Goal: Information Seeking & Learning: Learn about a topic

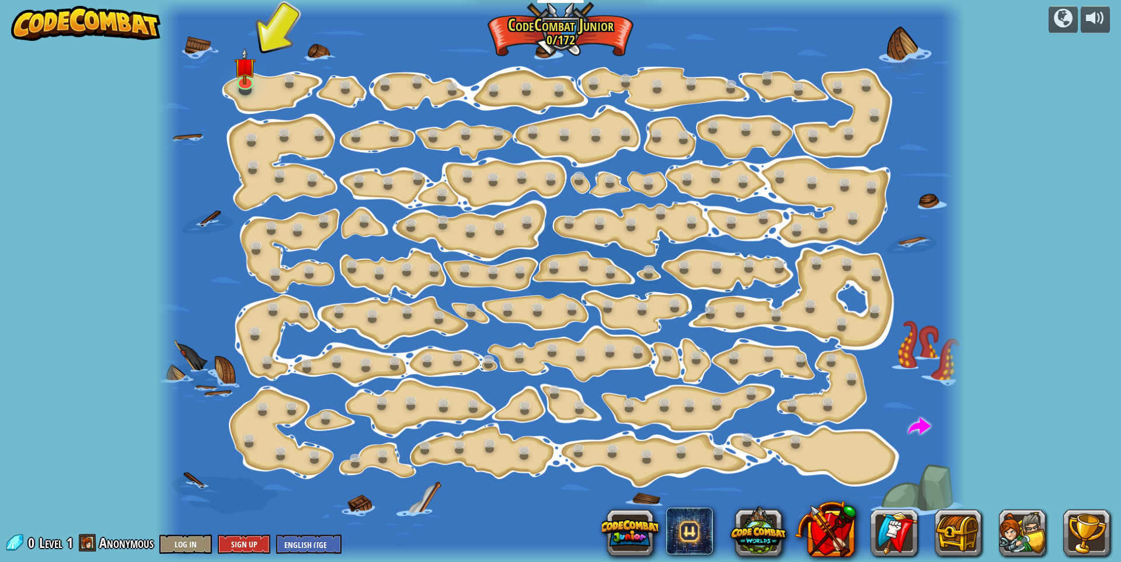
click at [268, 80] on div at bounding box center [561, 281] width 810 height 562
click at [265, 85] on div at bounding box center [561, 281] width 810 height 562
click at [238, 79] on img at bounding box center [245, 57] width 22 height 50
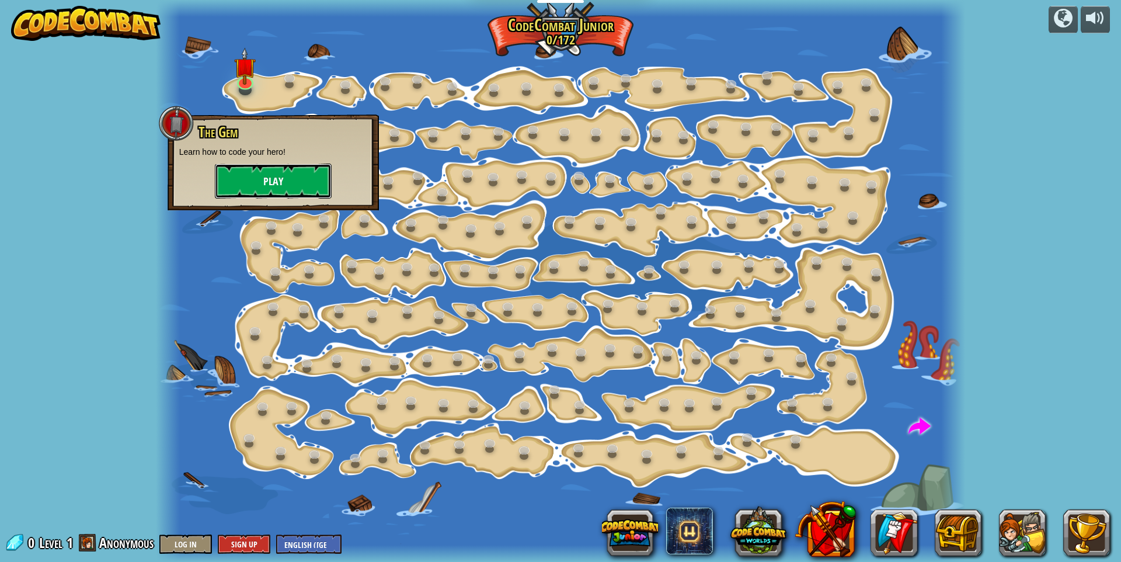
click at [275, 179] on button "Play" at bounding box center [273, 180] width 117 height 35
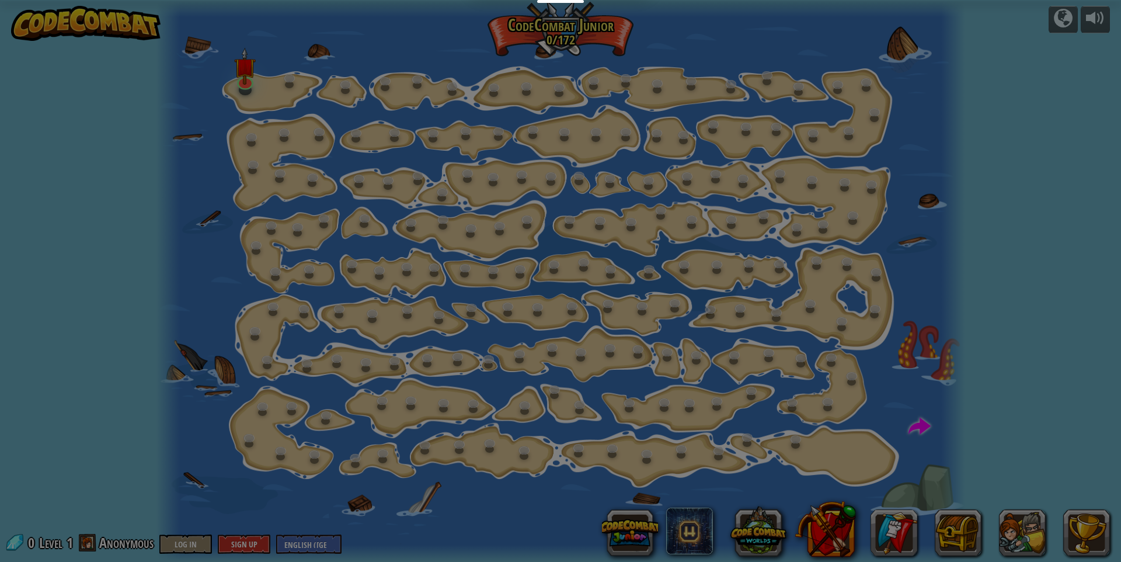
click at [287, 1] on body "Educators Create Free Account School & District Solutions Teacher Toolkit Previ…" at bounding box center [560, 0] width 1121 height 1
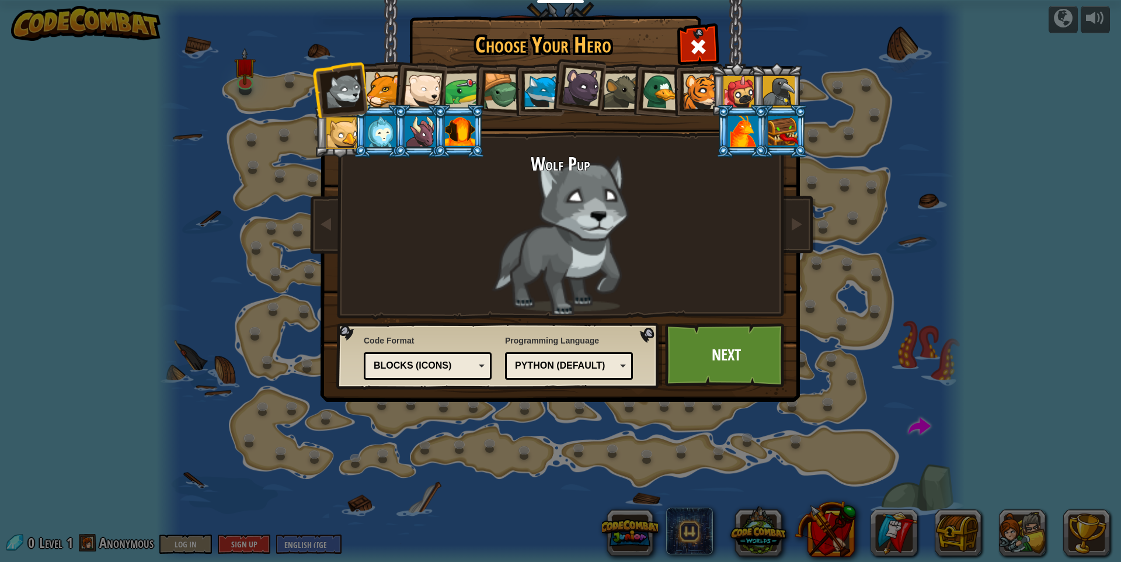
click at [429, 140] on div at bounding box center [420, 132] width 30 height 32
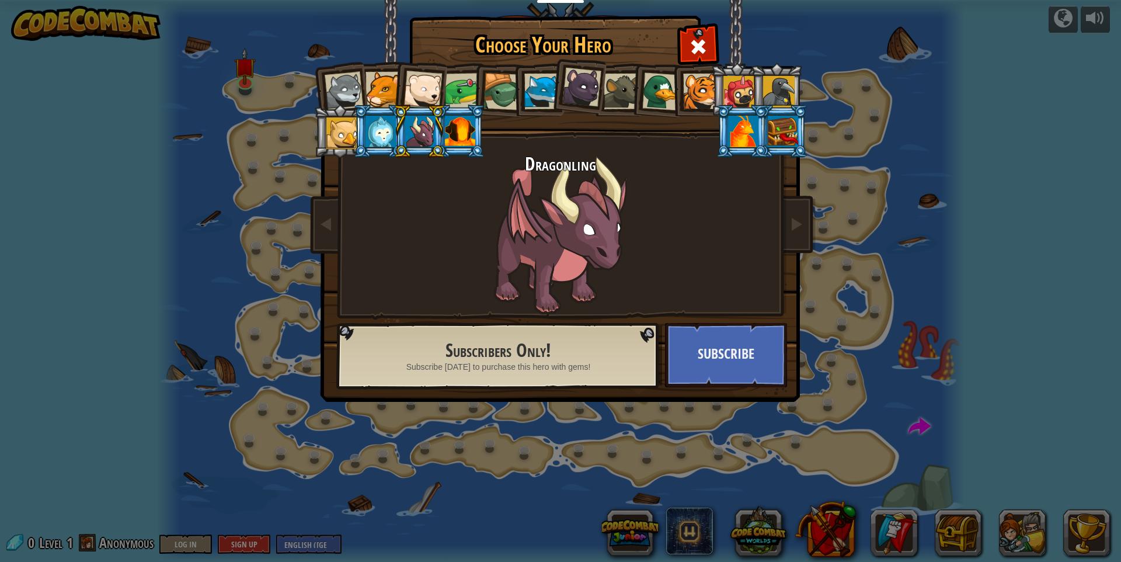
drag, startPoint x: 789, startPoint y: 139, endPoint x: 764, endPoint y: 146, distance: 26.1
click at [779, 142] on div at bounding box center [783, 132] width 30 height 32
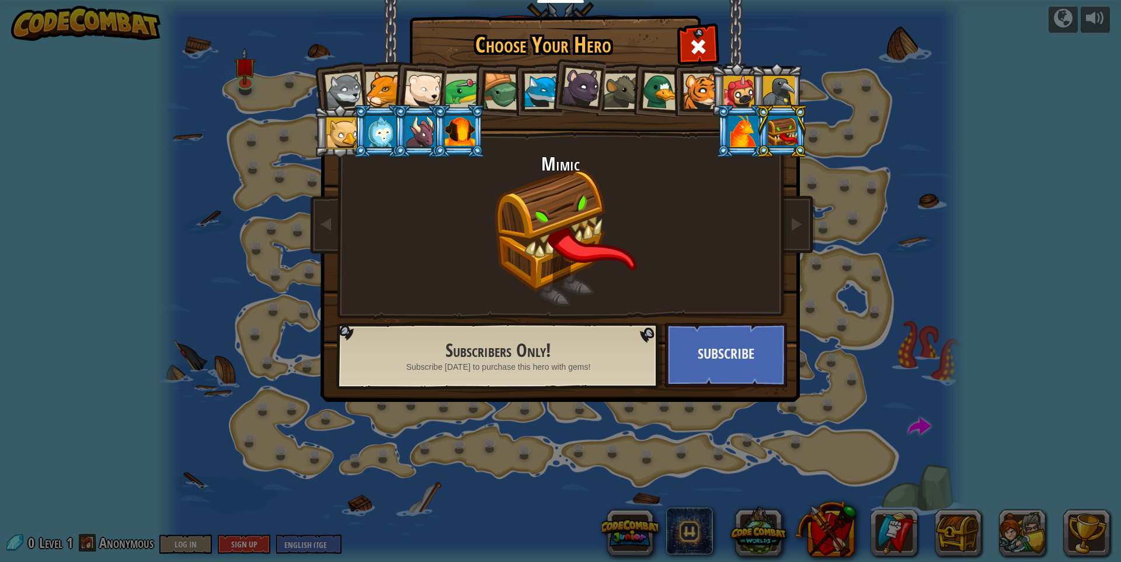
click at [617, 246] on div "Mimic" at bounding box center [561, 234] width 438 height 161
drag, startPoint x: 389, startPoint y: 76, endPoint x: 392, endPoint y: 84, distance: 8.4
click at [389, 78] on div at bounding box center [383, 90] width 36 height 36
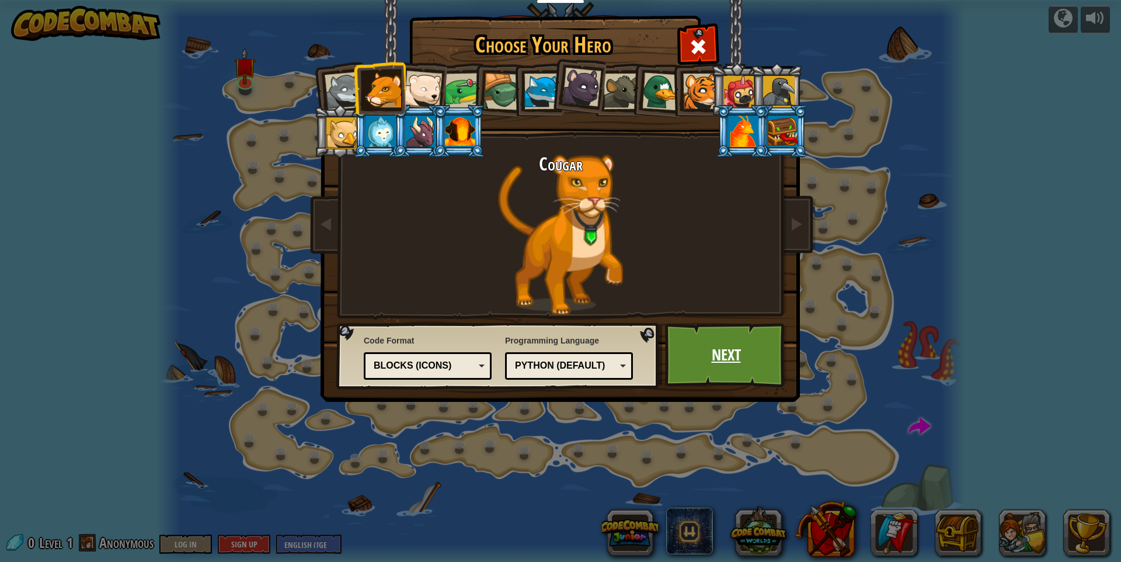
click at [725, 351] on link "Next" at bounding box center [726, 355] width 122 height 64
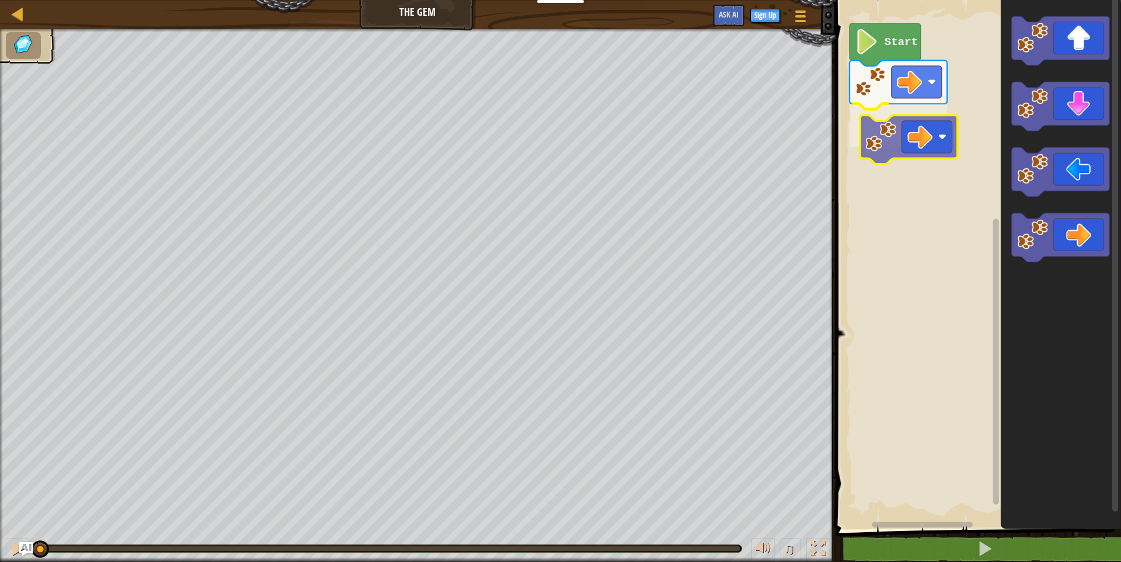
click at [923, 138] on div "Start" at bounding box center [976, 261] width 289 height 535
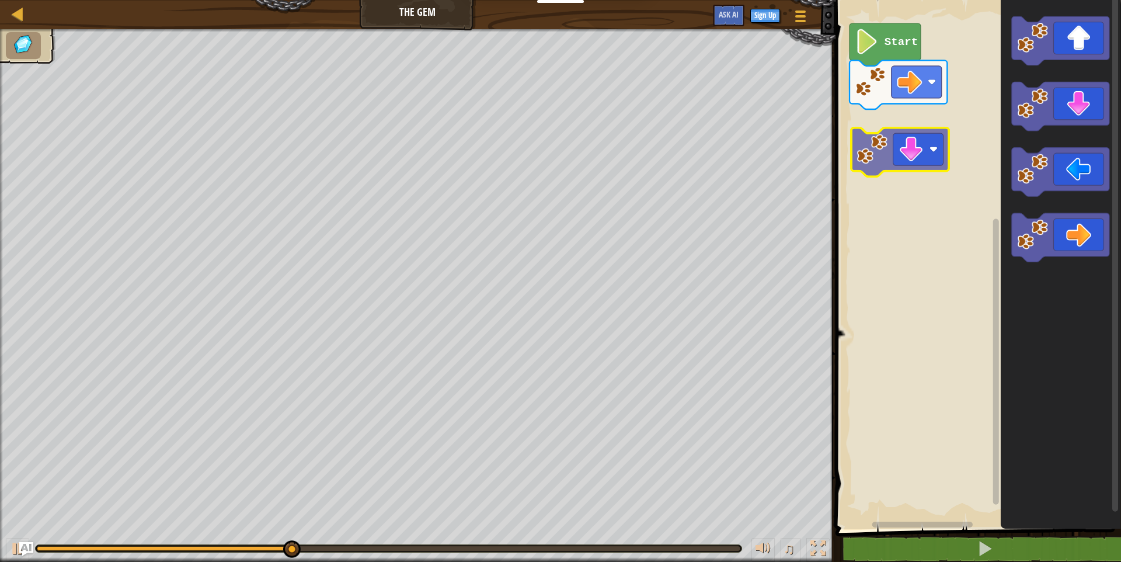
click at [924, 142] on div "Start" at bounding box center [976, 261] width 289 height 535
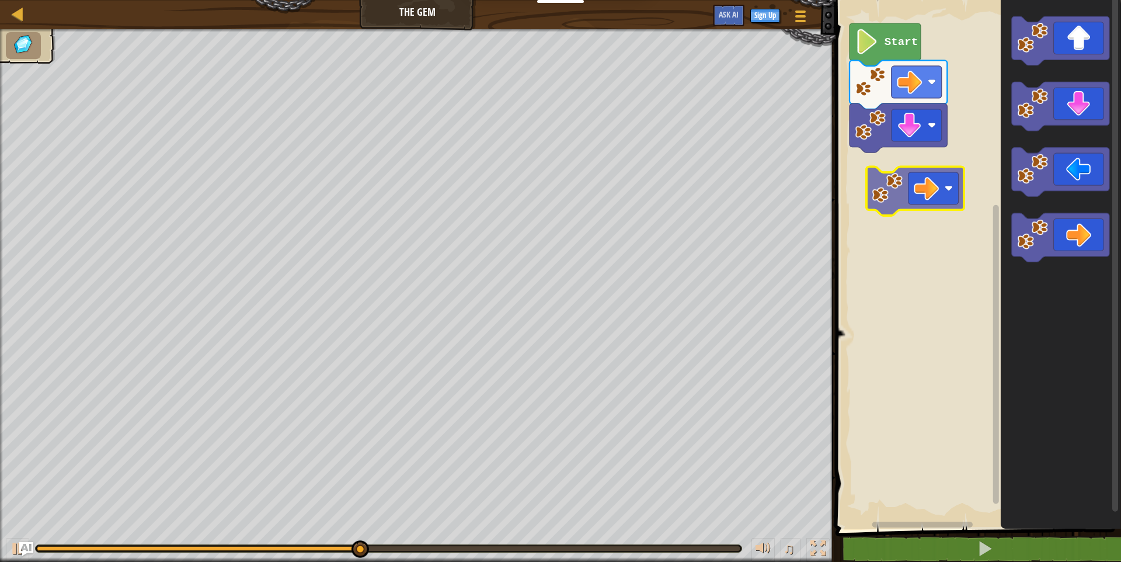
click at [889, 169] on div "Start" at bounding box center [976, 261] width 289 height 535
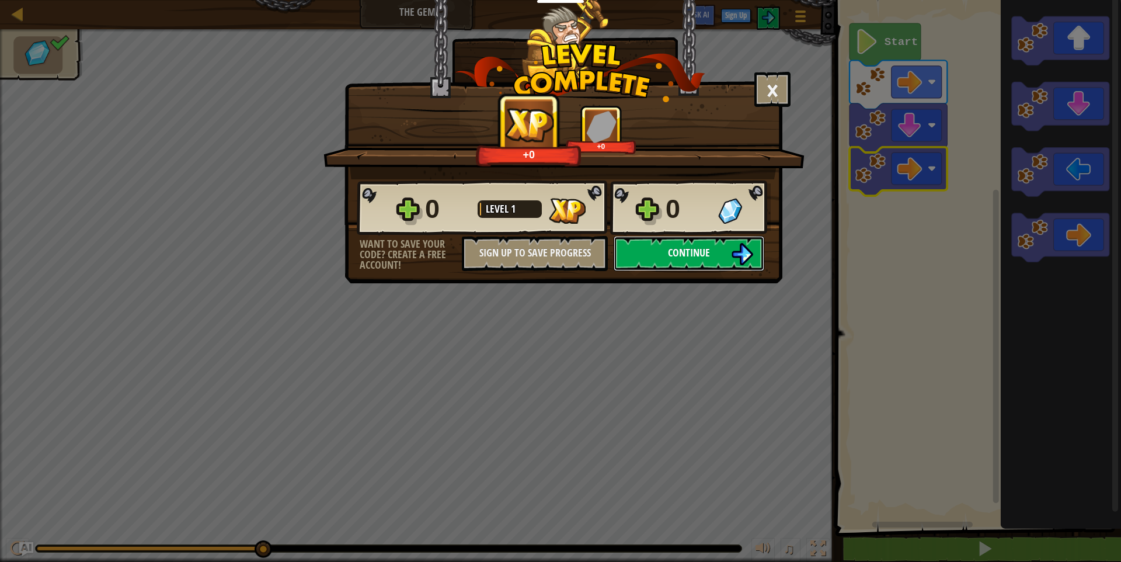
click at [754, 247] on button "Continue" at bounding box center [689, 253] width 151 height 35
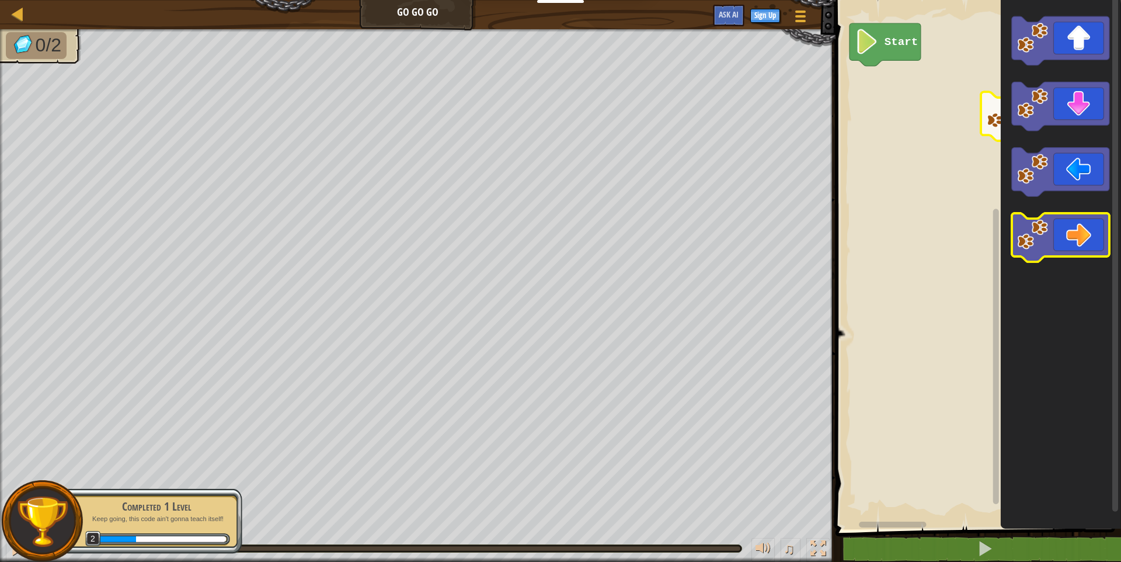
click at [1077, 231] on icon "Blockly Workspace" at bounding box center [1060, 237] width 97 height 49
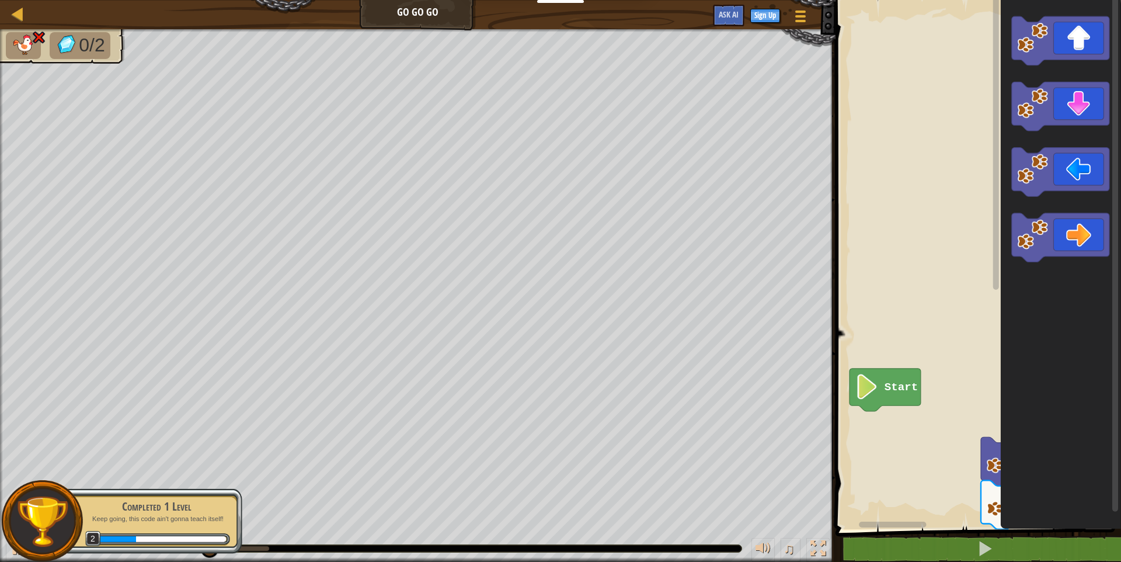
click at [785, 245] on div "Map Go Go Go Game Menu Sign Up Ask AI 1 ההההההההההההההההההההההההההההההההההההההה…" at bounding box center [560, 281] width 1121 height 562
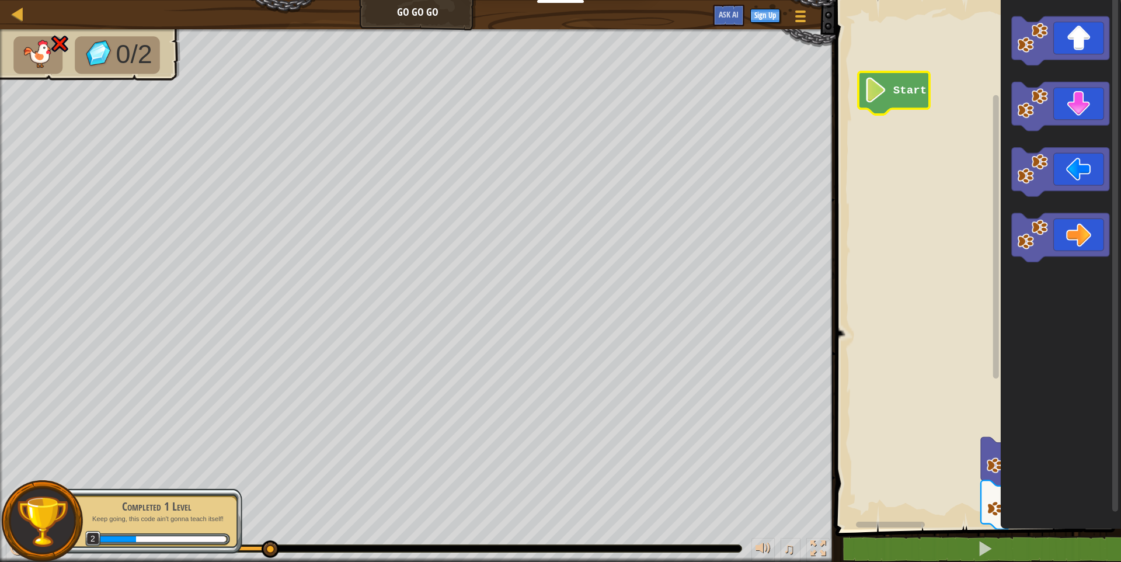
drag, startPoint x: 991, startPoint y: 461, endPoint x: 960, endPoint y: 451, distance: 31.9
click at [932, 455] on div "Start" at bounding box center [976, 261] width 289 height 535
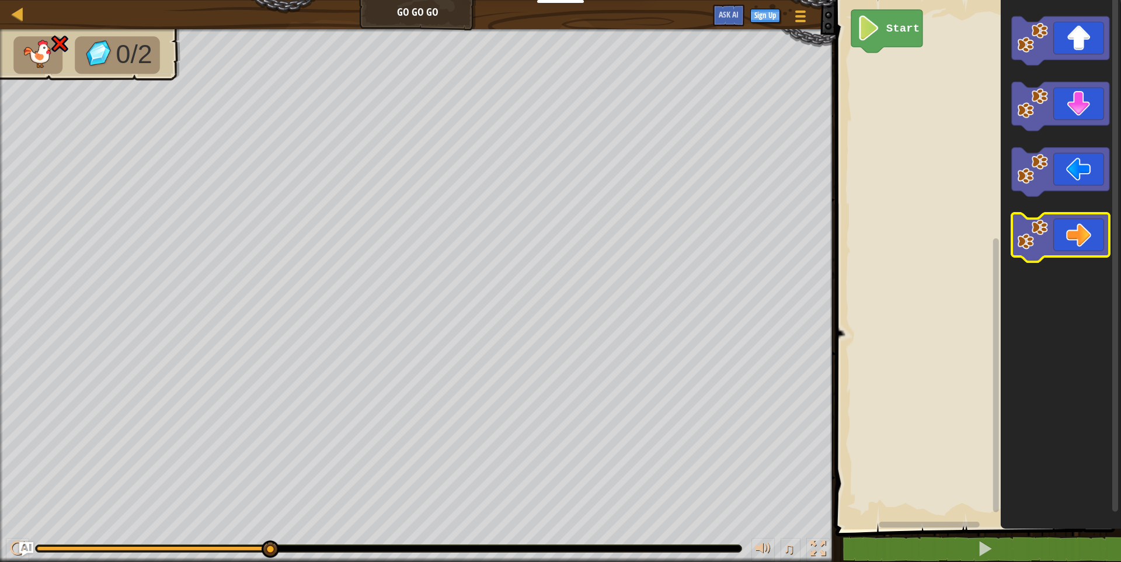
click at [1044, 241] on image "Blockly Workspace" at bounding box center [1032, 234] width 31 height 31
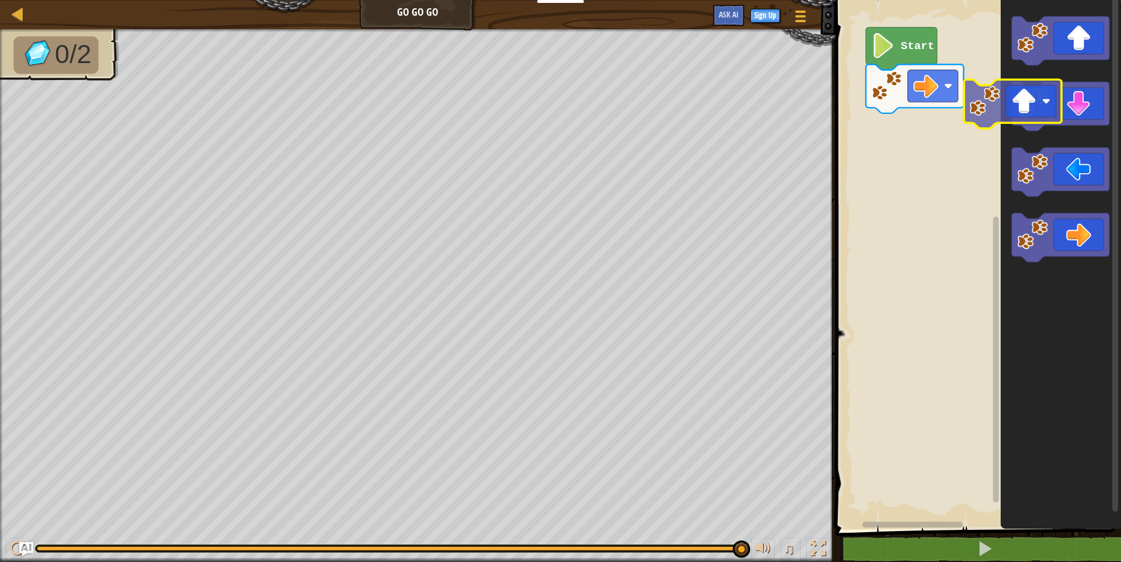
click at [987, 101] on div "Start" at bounding box center [976, 261] width 289 height 535
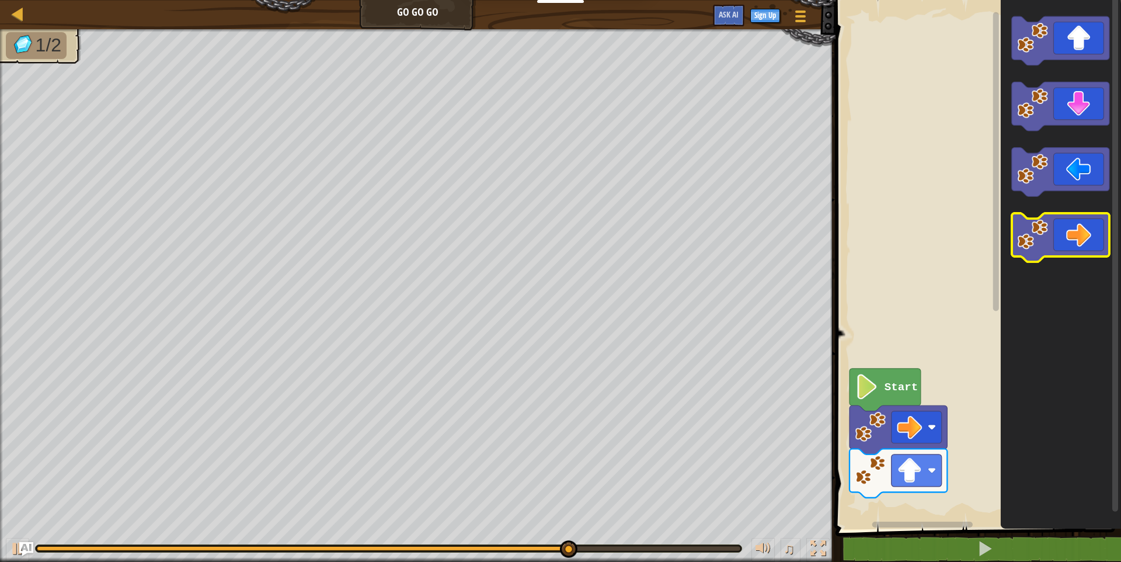
click at [1082, 233] on icon "Blockly Workspace" at bounding box center [1060, 237] width 97 height 49
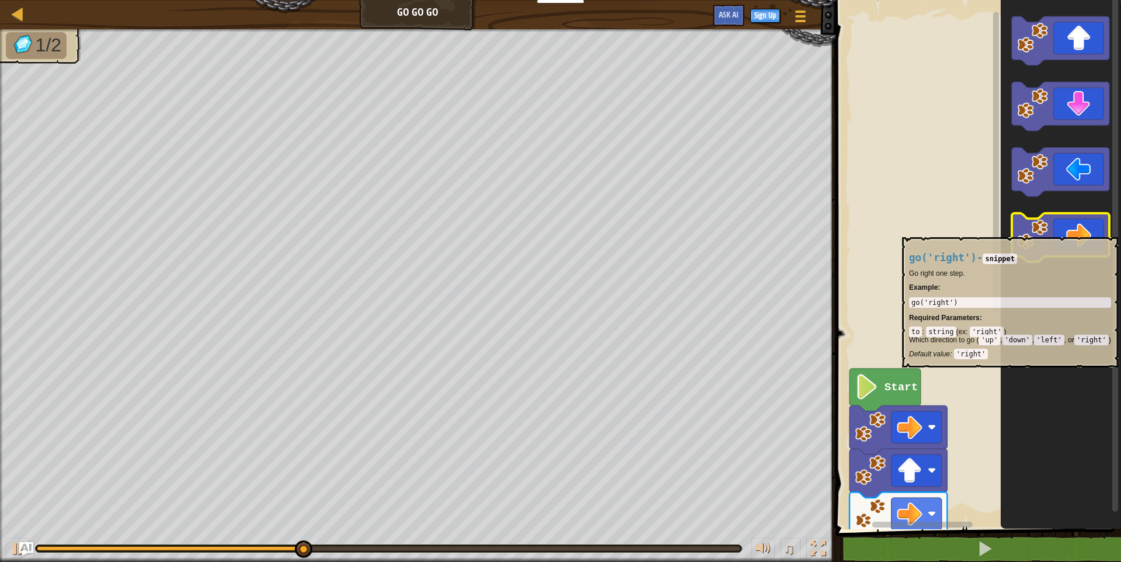
click at [1082, 231] on icon "Blockly Workspace" at bounding box center [1060, 237] width 97 height 49
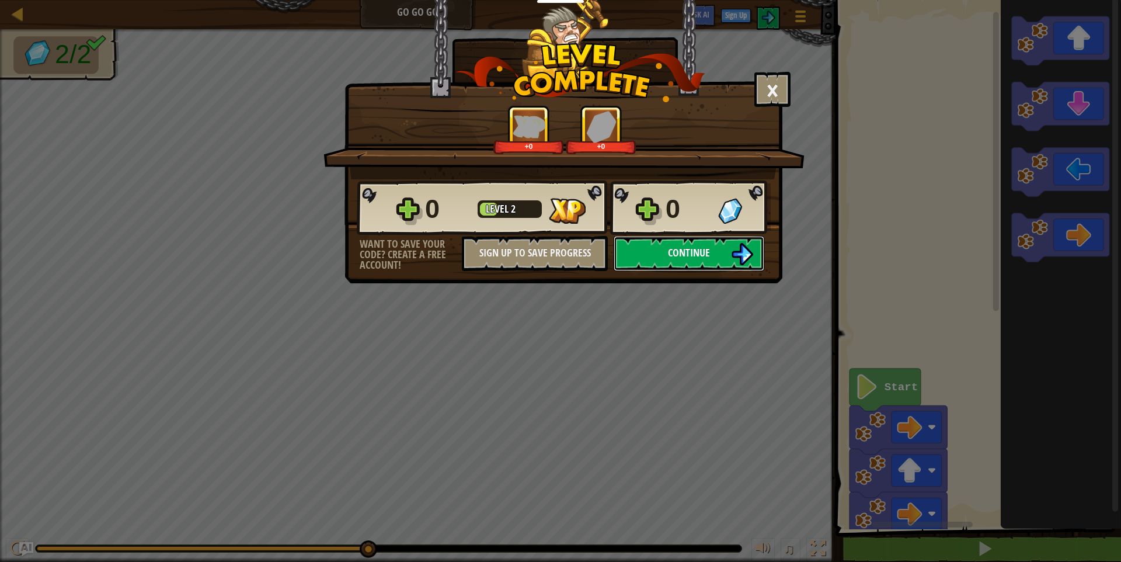
click at [736, 248] on img at bounding box center [742, 254] width 22 height 22
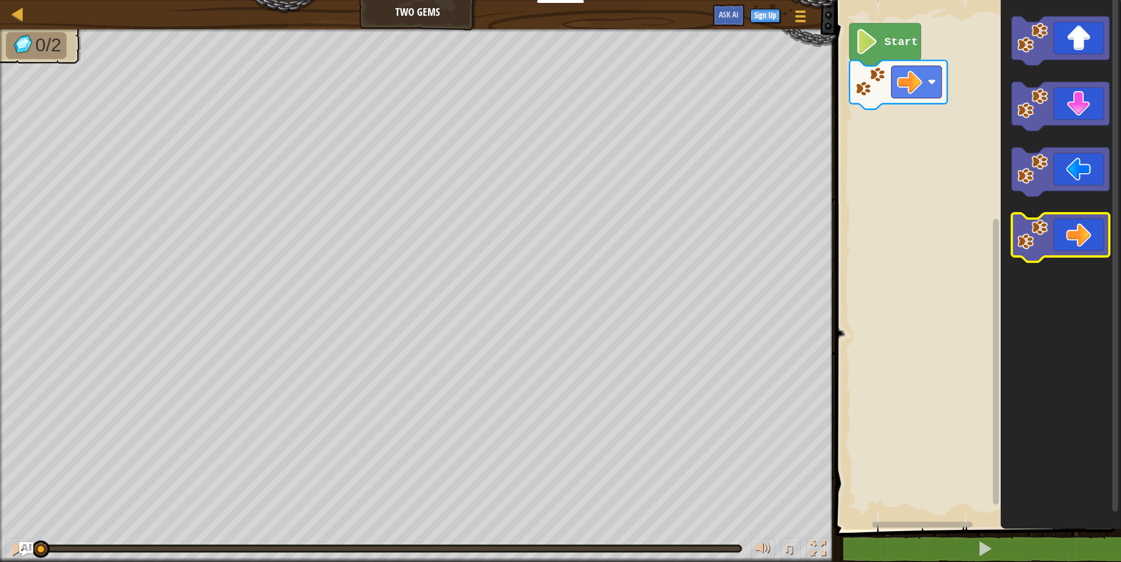
click at [1083, 241] on icon "Blockly Workspace" at bounding box center [1060, 237] width 97 height 49
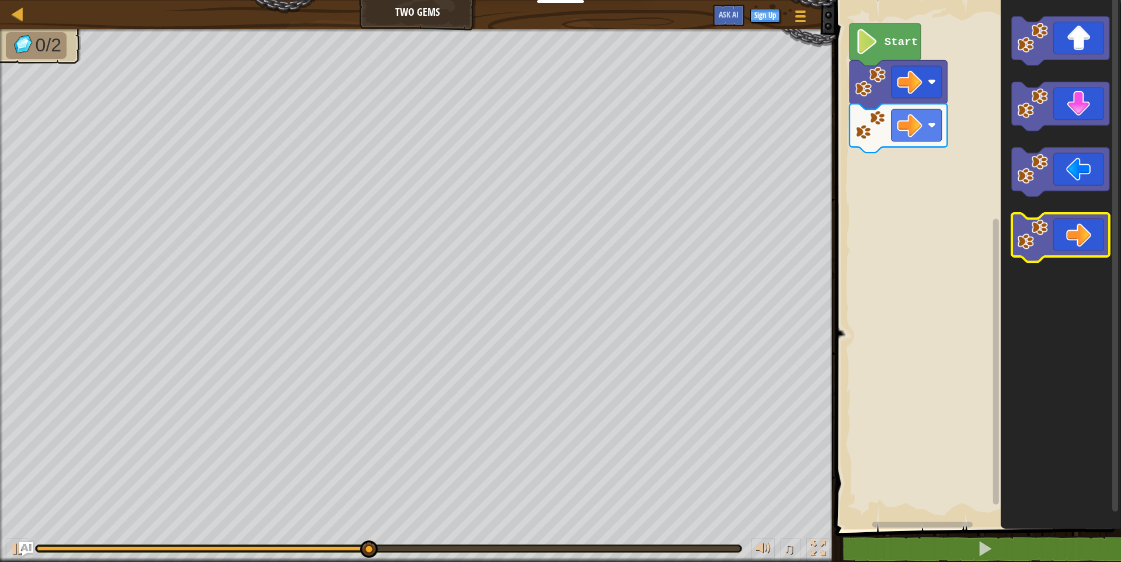
click at [1071, 245] on icon "Blockly Workspace" at bounding box center [1060, 237] width 97 height 49
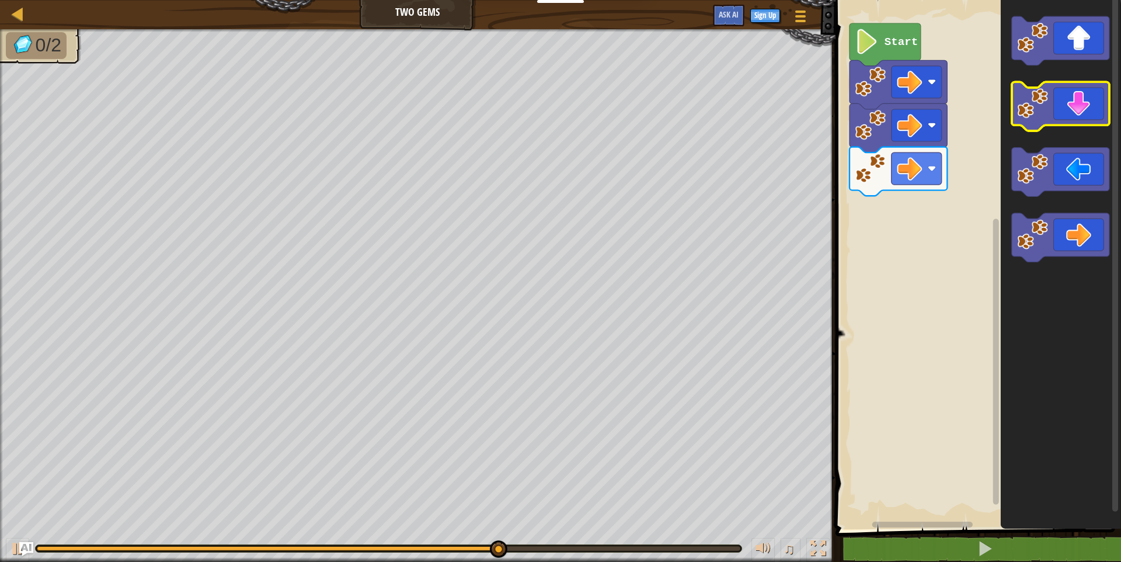
click at [1061, 118] on icon "Blockly Workspace" at bounding box center [1060, 106] width 97 height 49
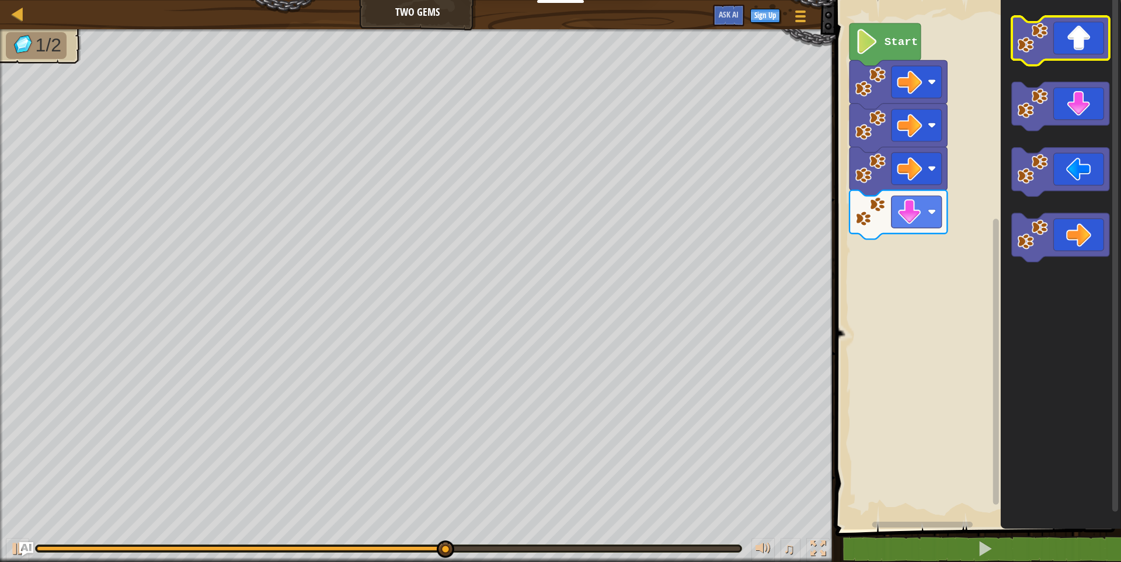
click at [1085, 46] on icon "Blockly Workspace" at bounding box center [1060, 40] width 97 height 49
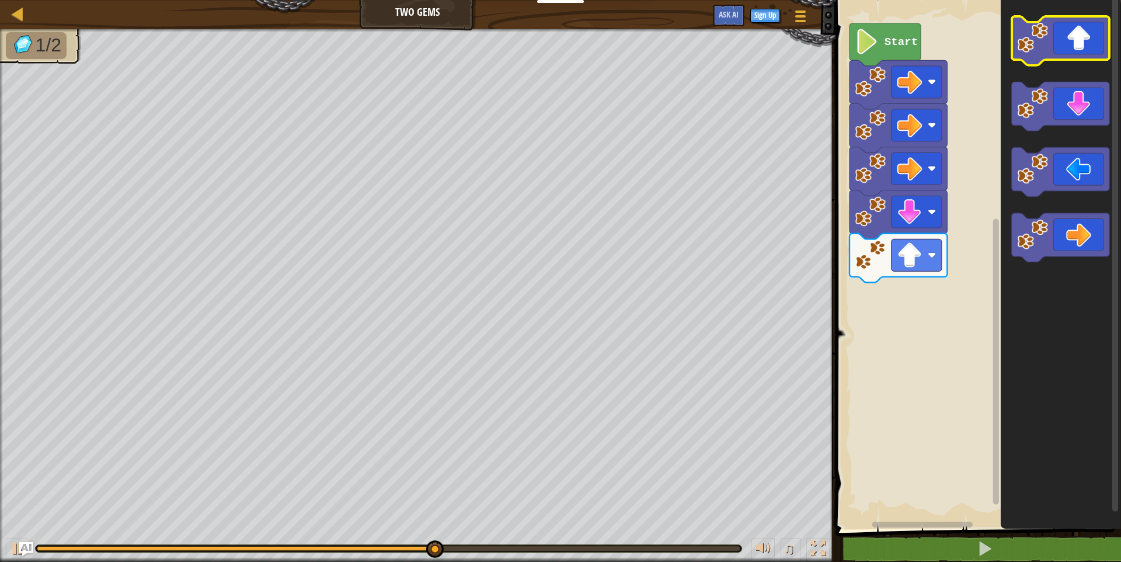
click at [1085, 46] on icon "Blockly Workspace" at bounding box center [1060, 40] width 97 height 49
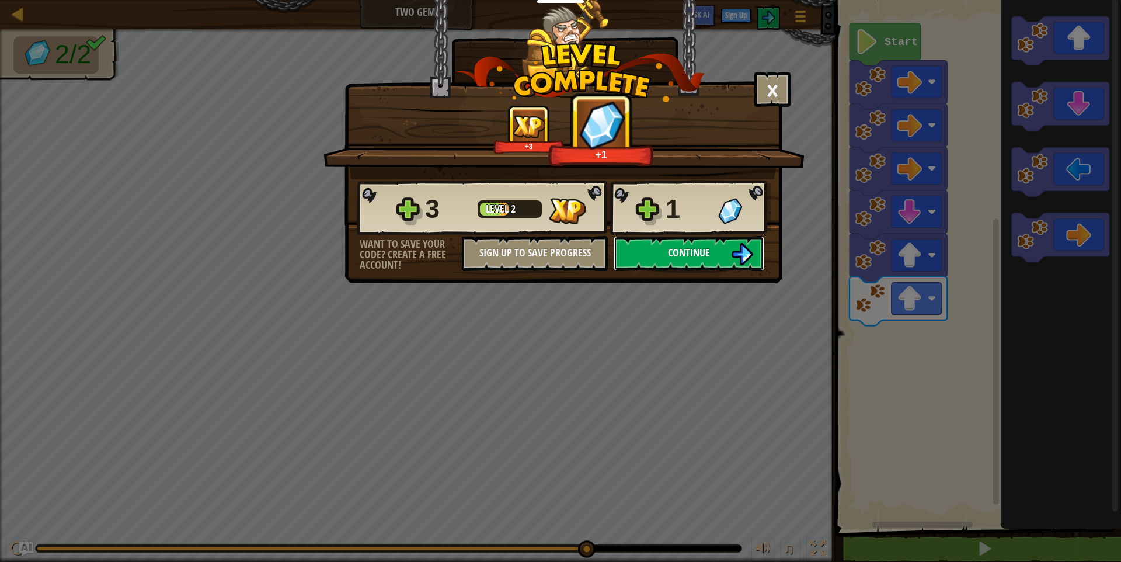
click at [721, 250] on button "Continue" at bounding box center [689, 253] width 151 height 35
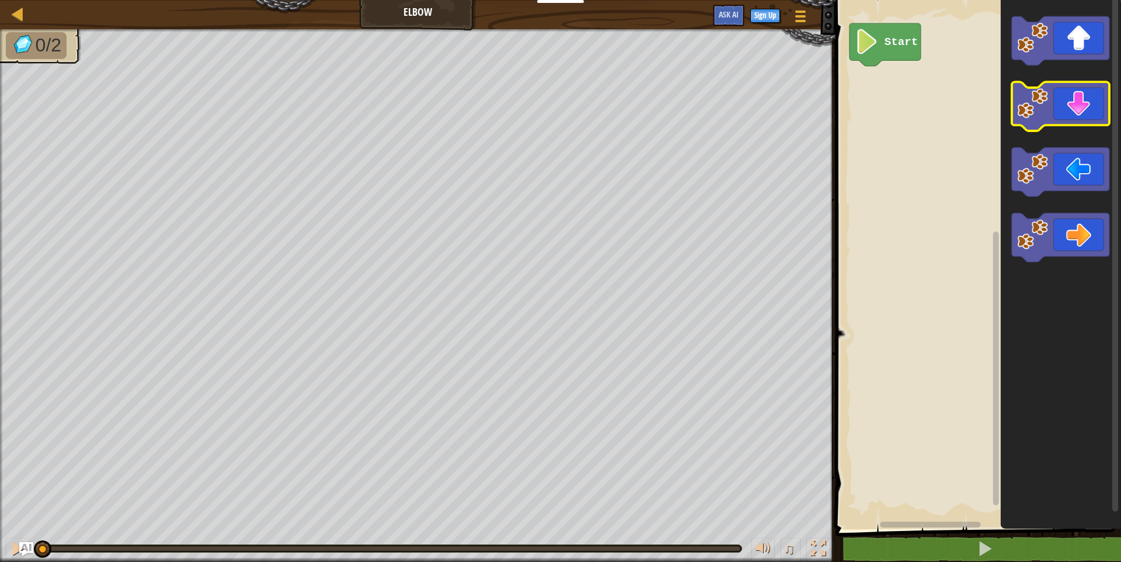
click at [1086, 107] on icon "Blockly Workspace" at bounding box center [1060, 106] width 97 height 49
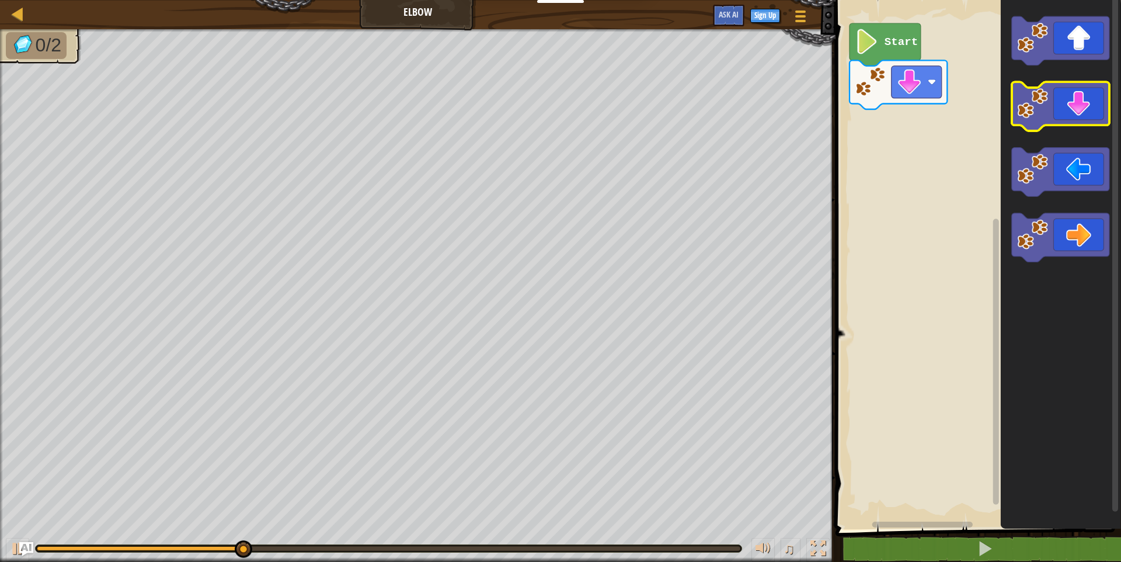
click at [1076, 112] on icon "Blockly Workspace" at bounding box center [1060, 106] width 97 height 49
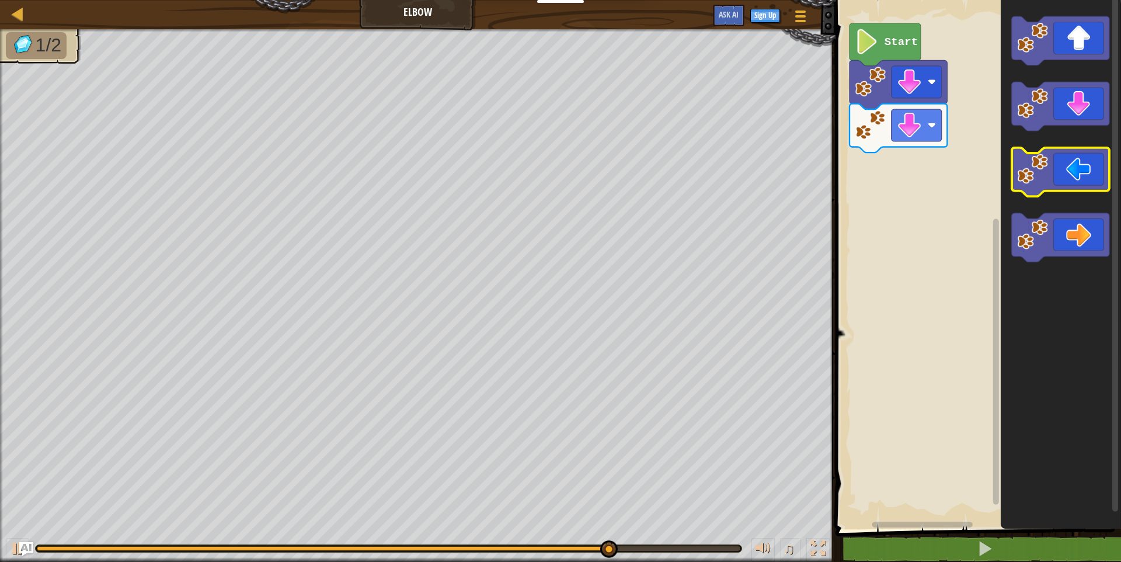
click at [1045, 186] on icon "Blockly Workspace" at bounding box center [1060, 172] width 97 height 49
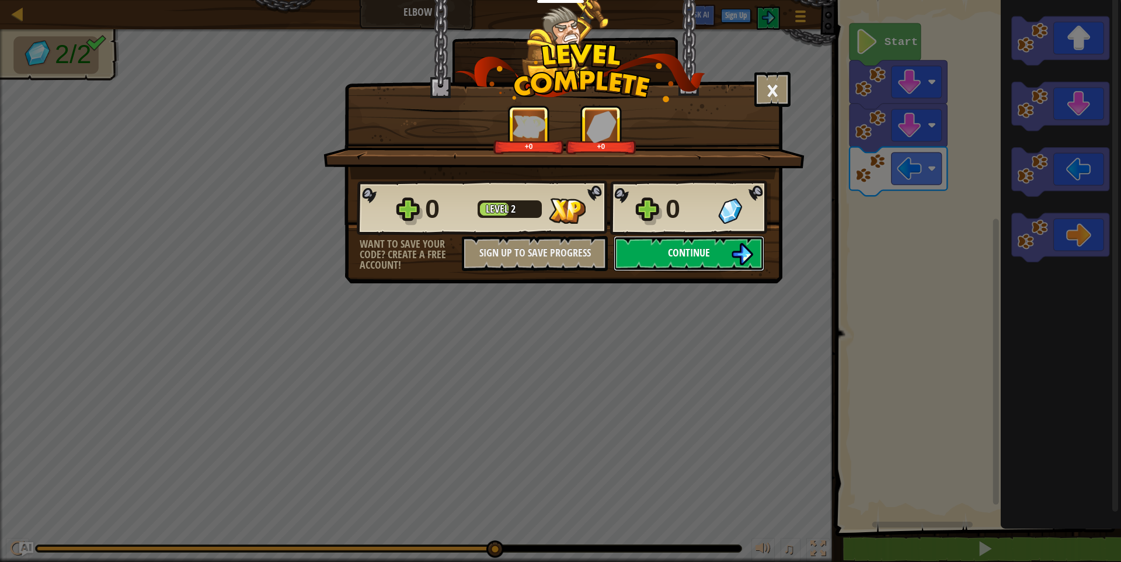
click at [722, 248] on button "Continue" at bounding box center [689, 253] width 151 height 35
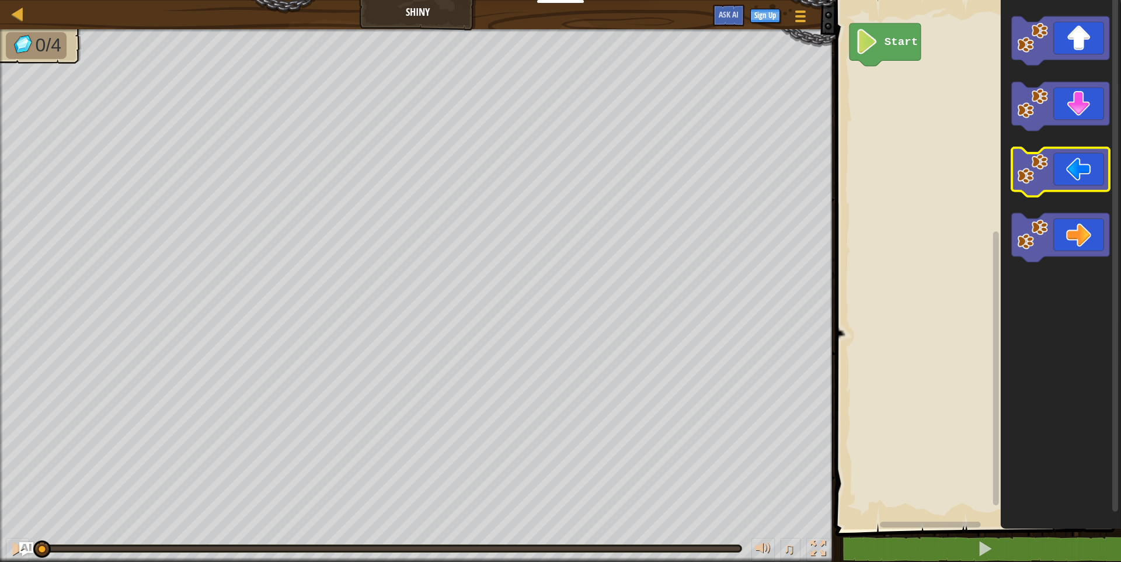
click at [1044, 163] on image "Blockly Workspace" at bounding box center [1032, 169] width 31 height 31
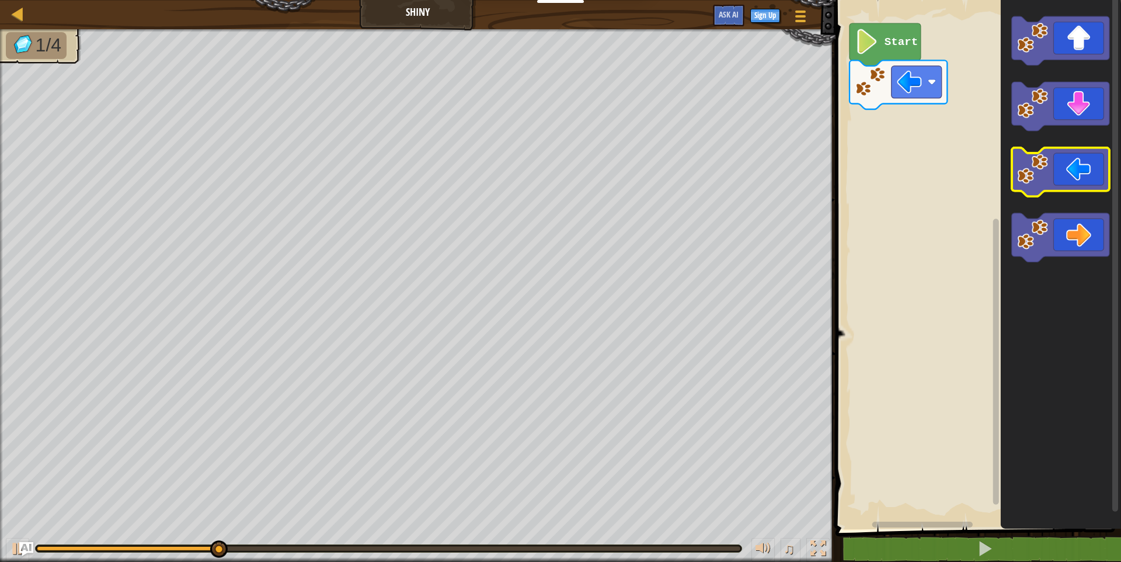
click at [1042, 180] on image "Blockly Workspace" at bounding box center [1032, 169] width 31 height 31
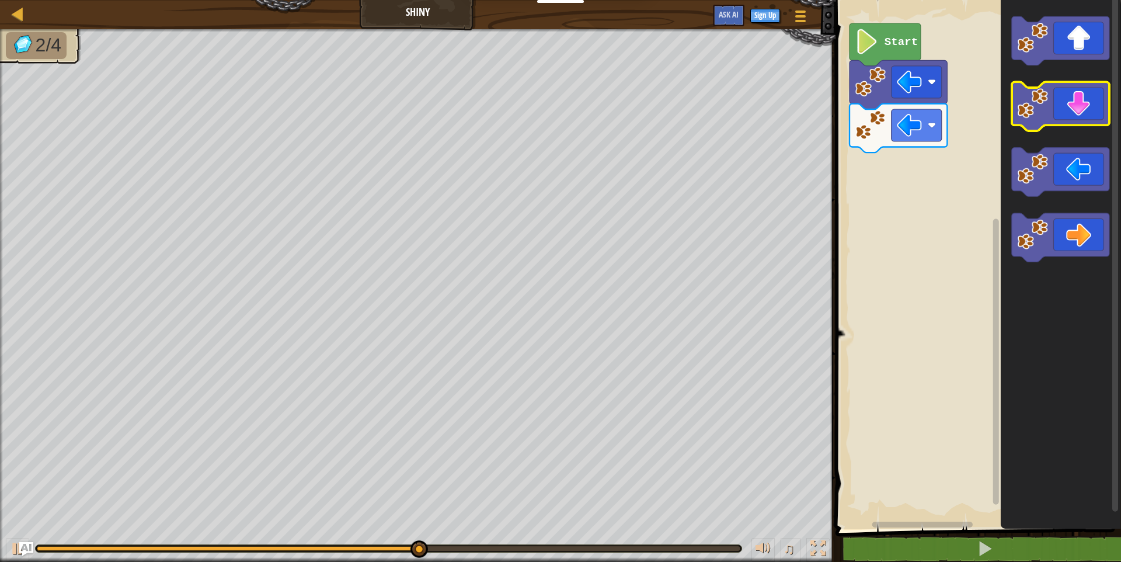
click at [1056, 95] on icon "Blockly Workspace" at bounding box center [1060, 106] width 97 height 49
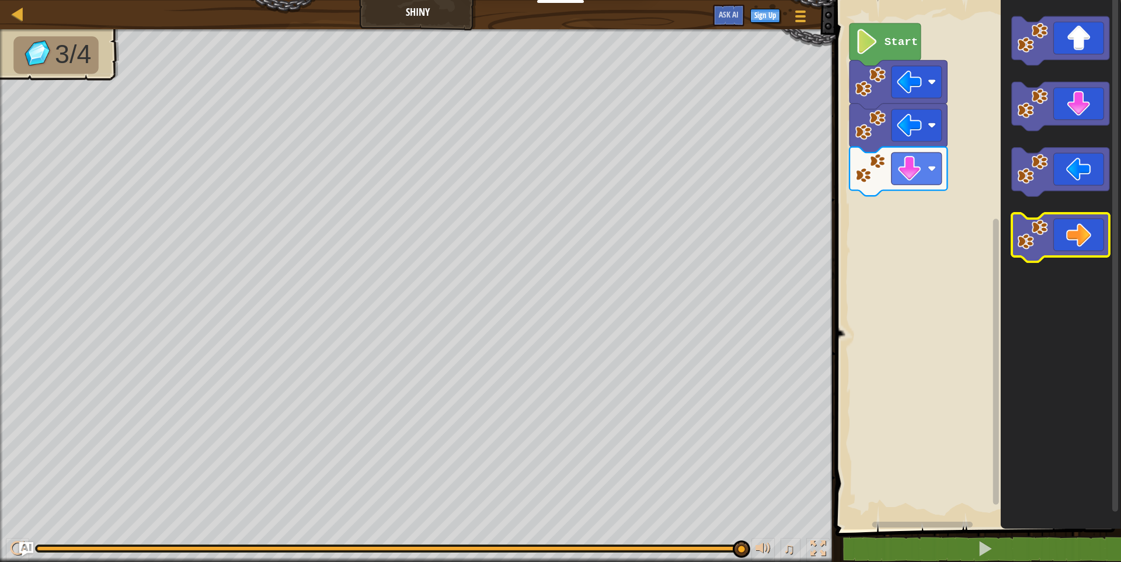
click at [1078, 225] on icon "Blockly Workspace" at bounding box center [1060, 237] width 97 height 49
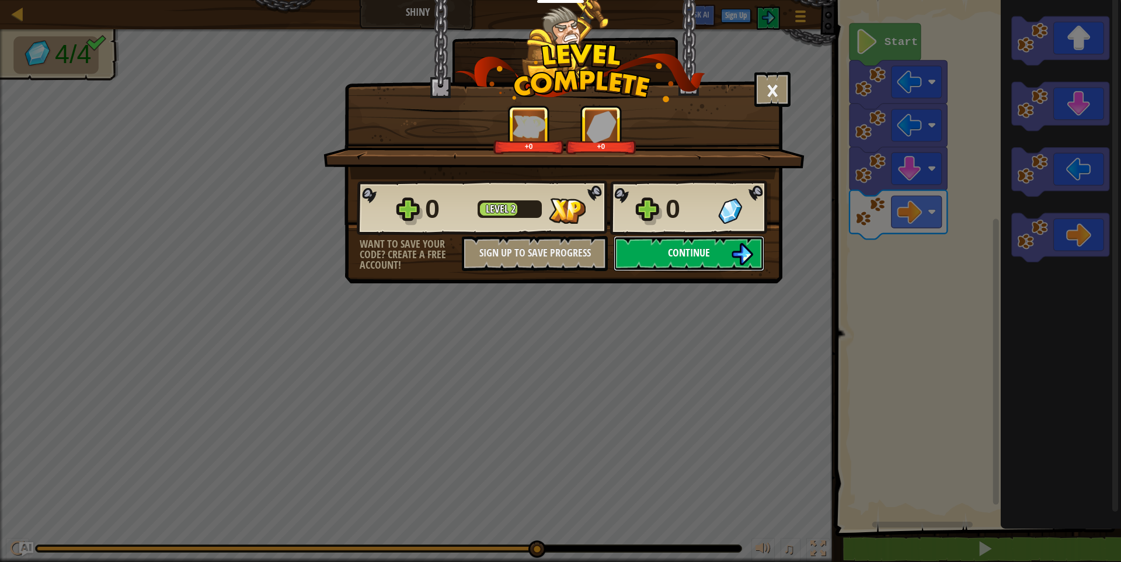
click at [744, 249] on img at bounding box center [742, 254] width 22 height 22
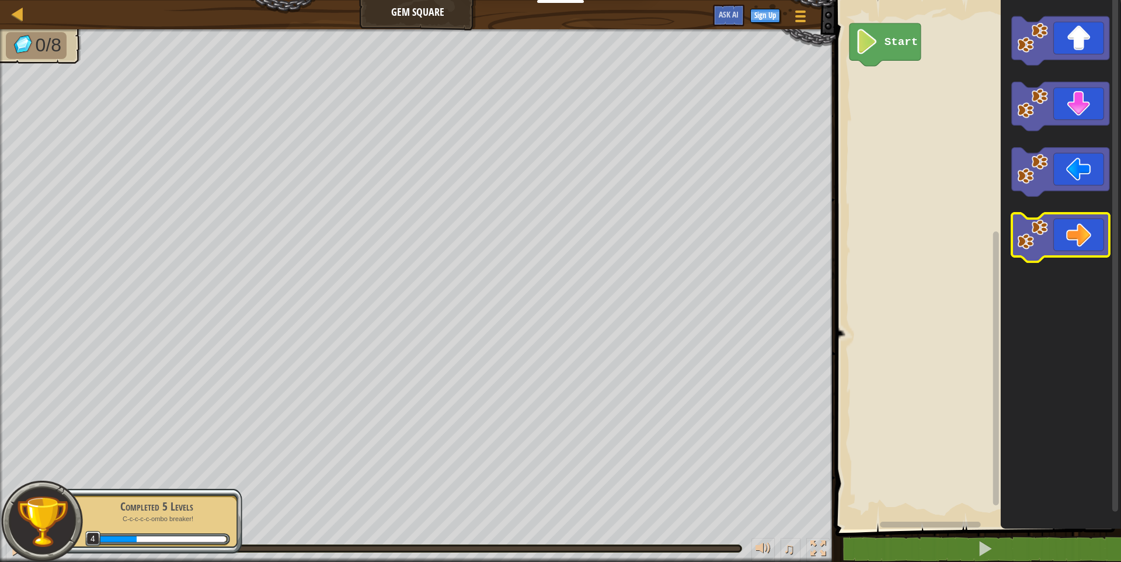
click at [1072, 229] on icon "Blockly Workspace" at bounding box center [1060, 237] width 97 height 49
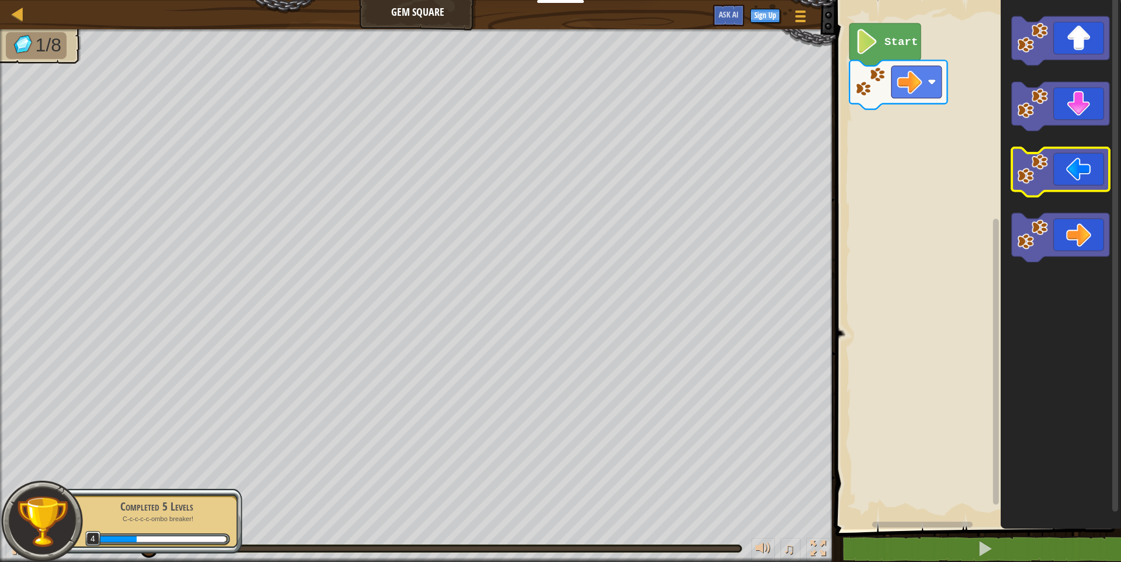
click at [1095, 180] on icon "Blockly Workspace" at bounding box center [1060, 172] width 97 height 49
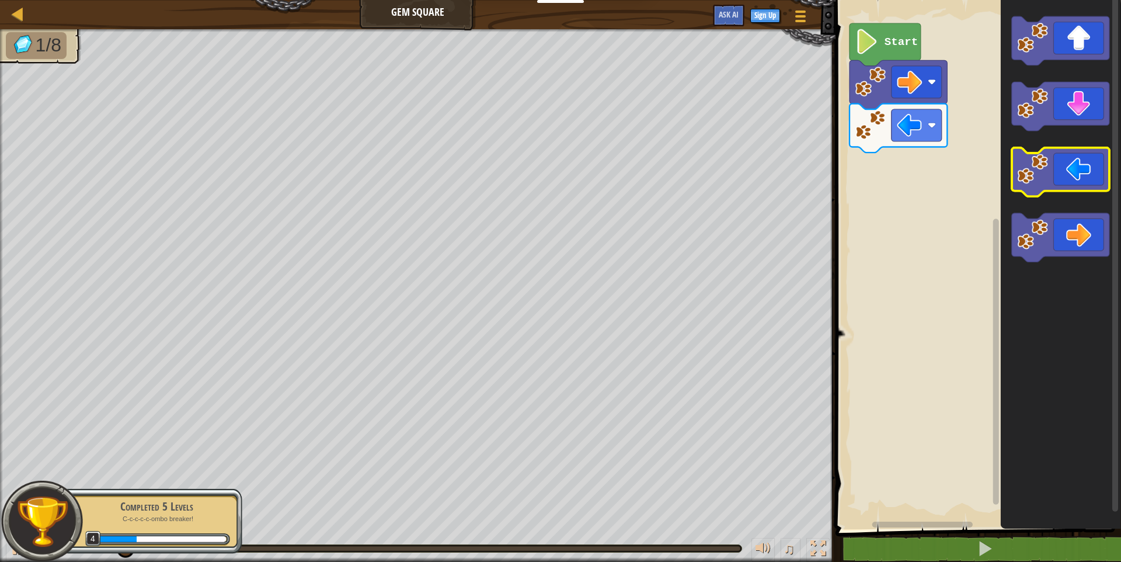
click at [1095, 180] on icon "Blockly Workspace" at bounding box center [1060, 172] width 97 height 49
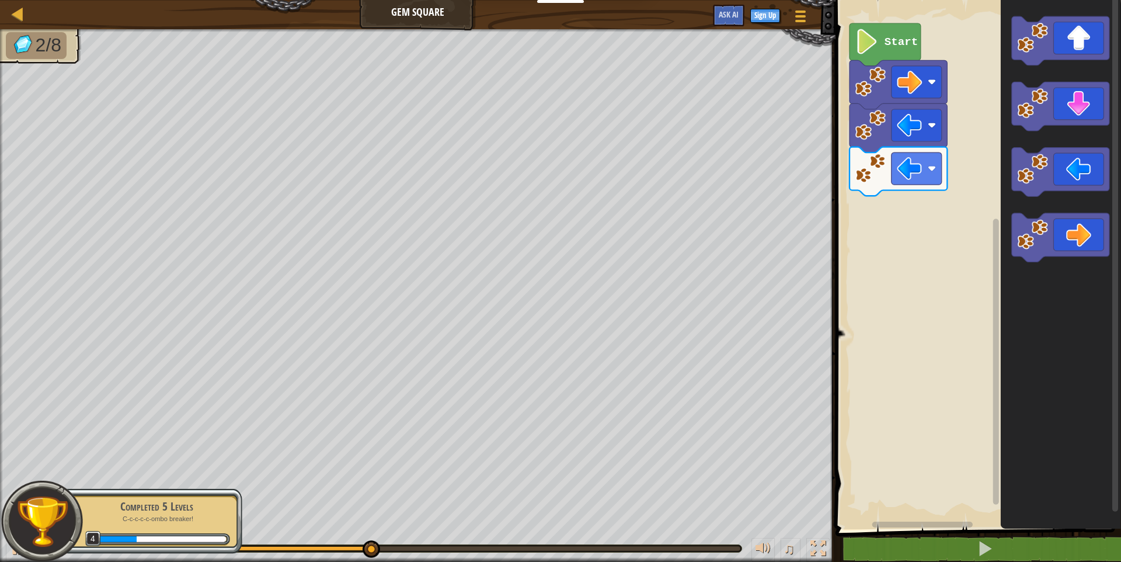
click at [1067, 130] on icon "Blockly Workspace" at bounding box center [1060, 261] width 120 height 535
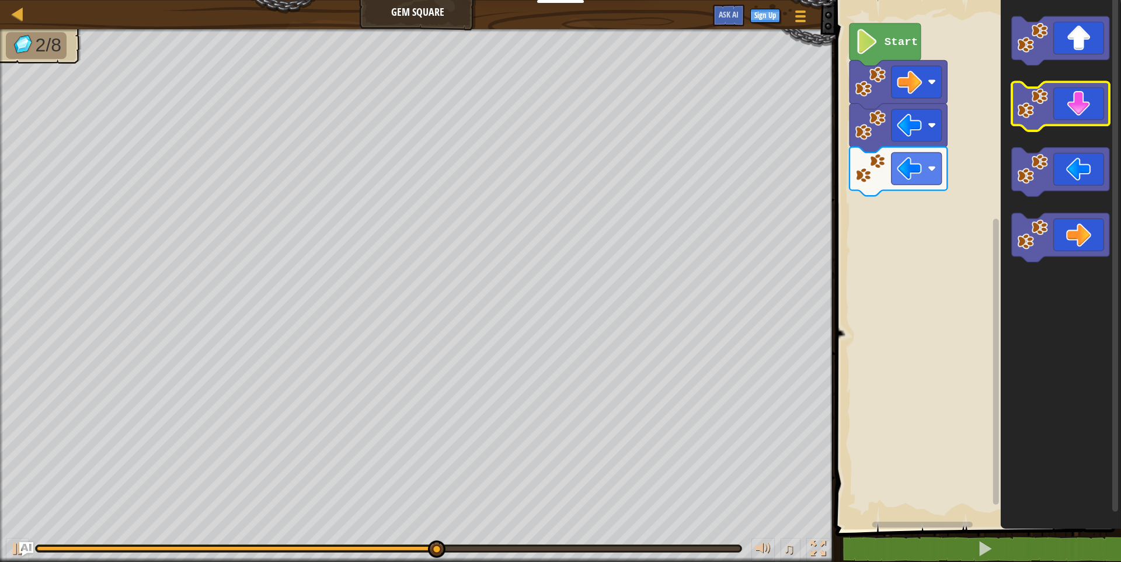
click at [1063, 110] on icon "Blockly Workspace" at bounding box center [1060, 106] width 97 height 49
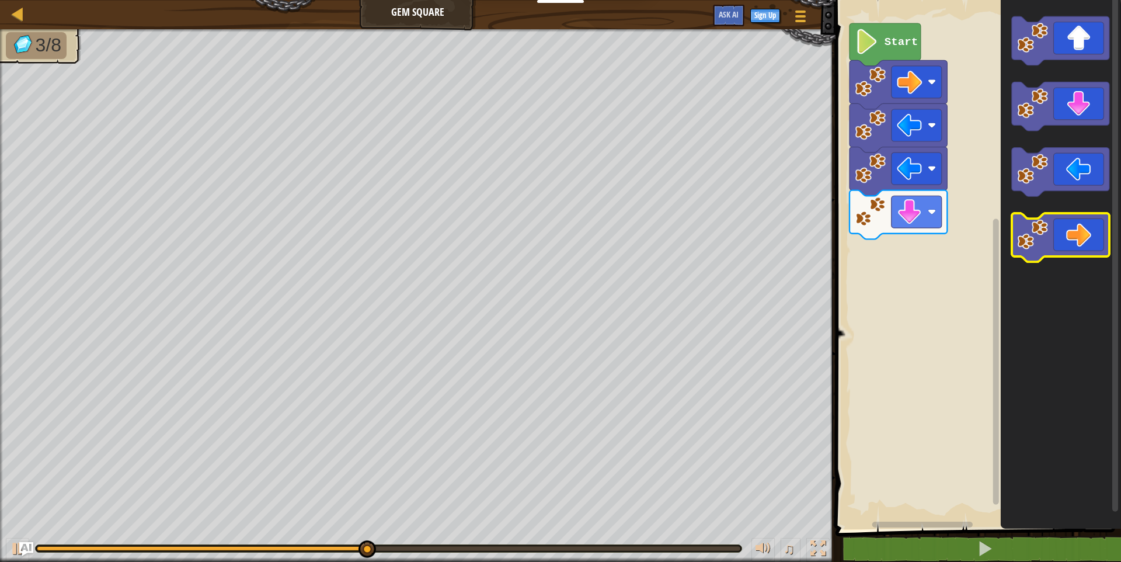
click at [1095, 241] on icon "Blockly Workspace" at bounding box center [1060, 237] width 97 height 49
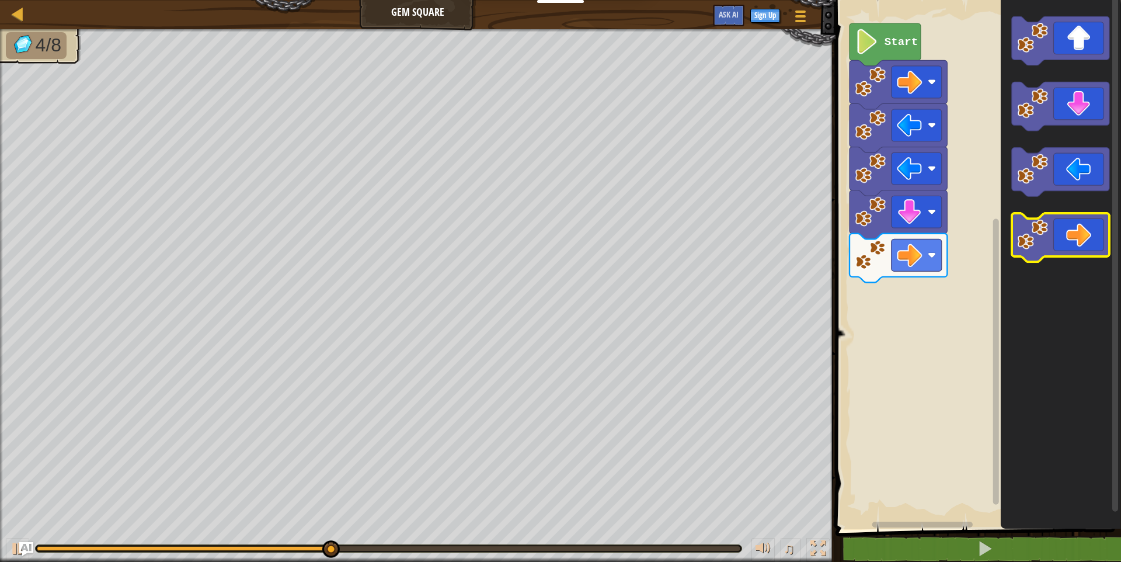
click at [1095, 241] on icon "Blockly Workspace" at bounding box center [1060, 237] width 97 height 49
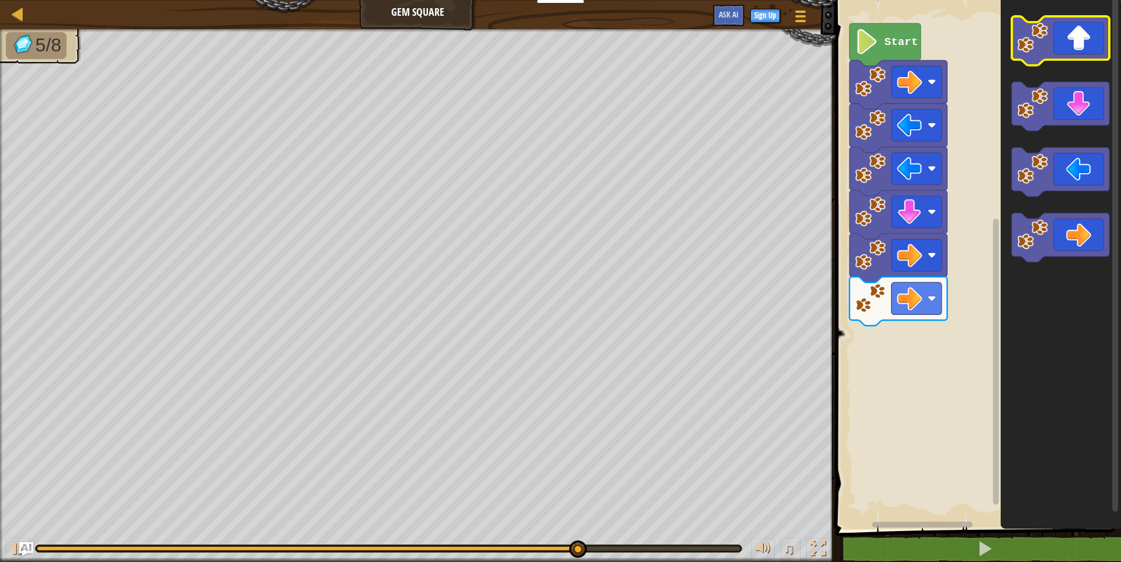
click at [1071, 40] on icon "Blockly Workspace" at bounding box center [1060, 40] width 97 height 49
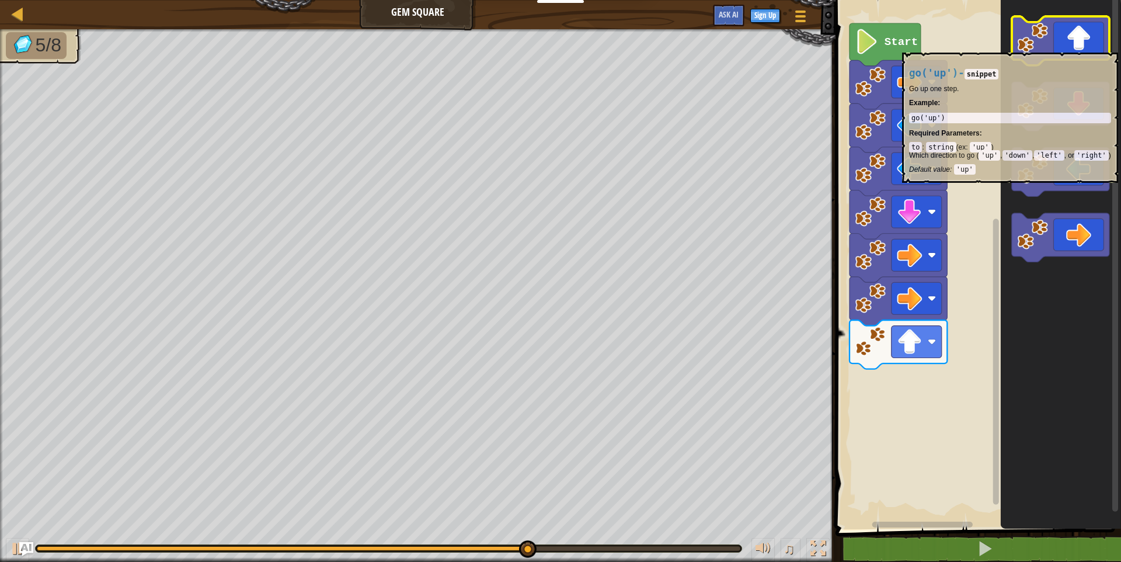
click at [1061, 47] on icon "Blockly Workspace" at bounding box center [1060, 40] width 97 height 49
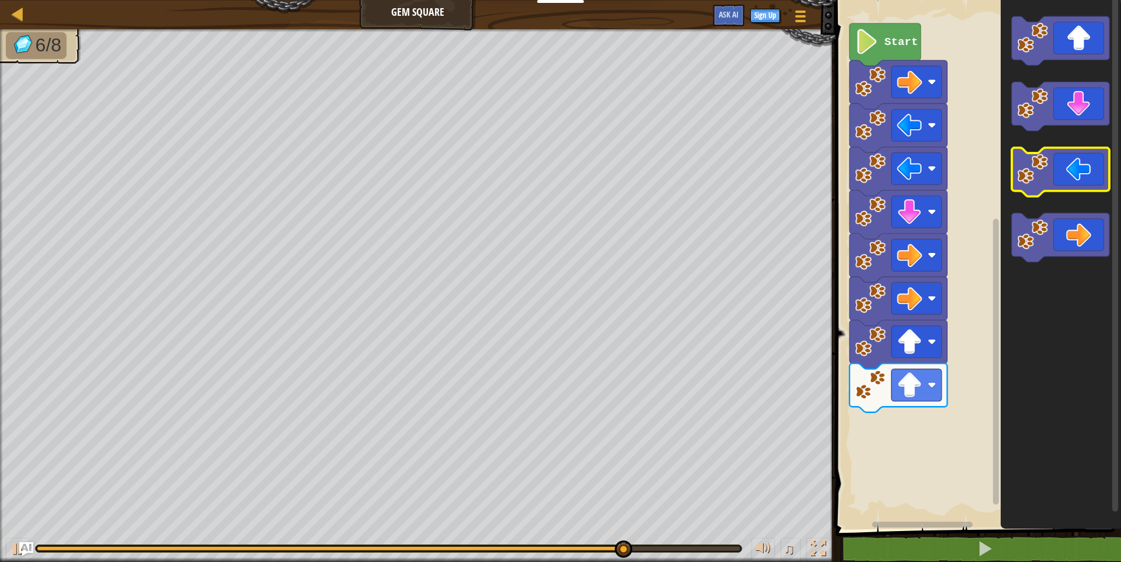
click at [1076, 172] on icon "Blockly Workspace" at bounding box center [1060, 172] width 97 height 49
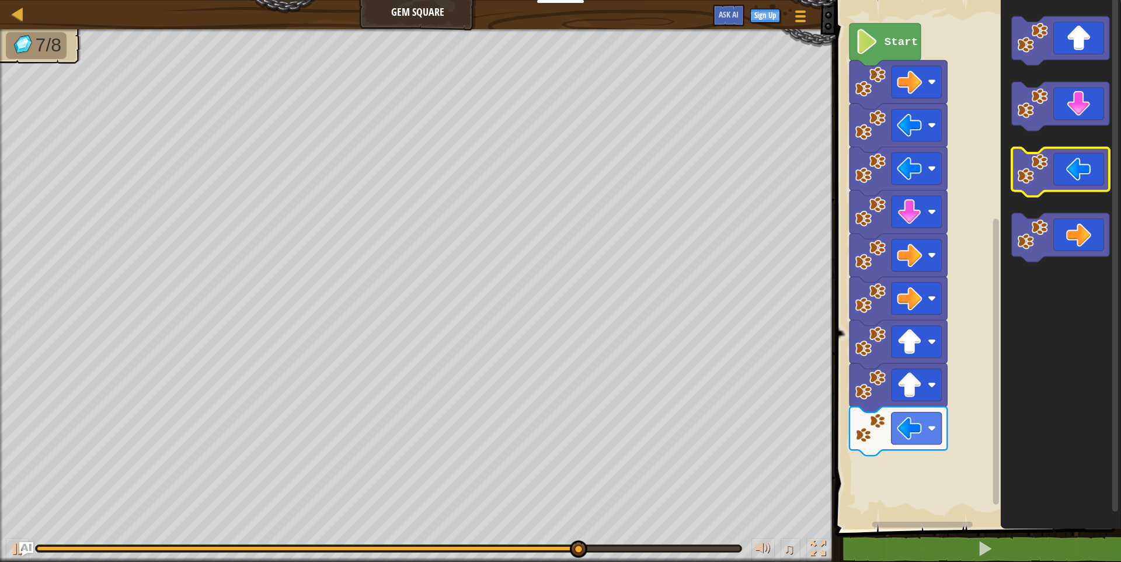
click at [1077, 173] on icon "Blockly Workspace" at bounding box center [1060, 172] width 97 height 49
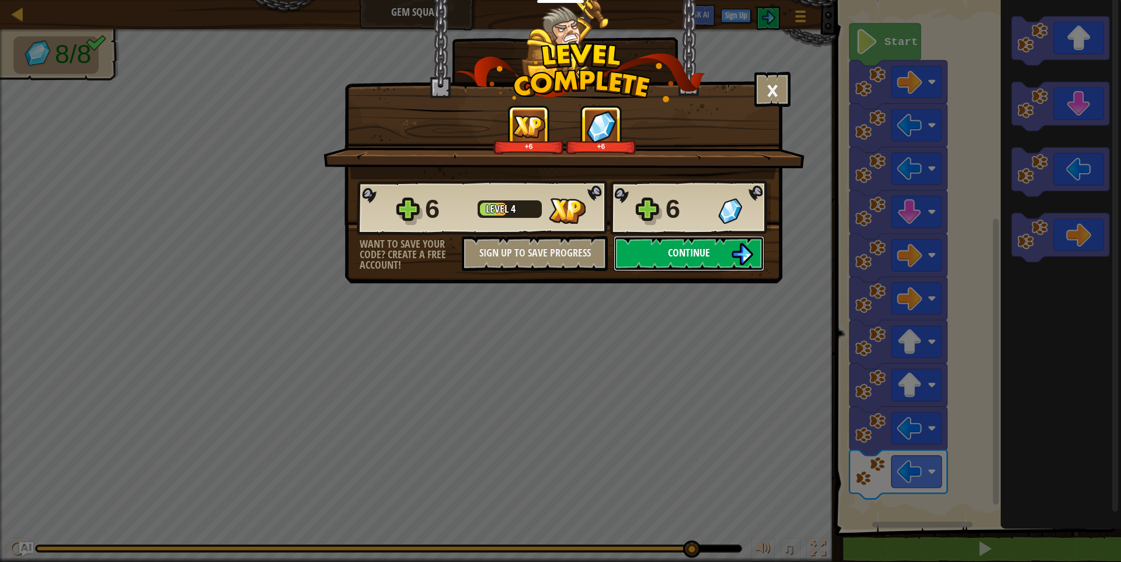
click at [711, 250] on button "Continue" at bounding box center [689, 253] width 151 height 35
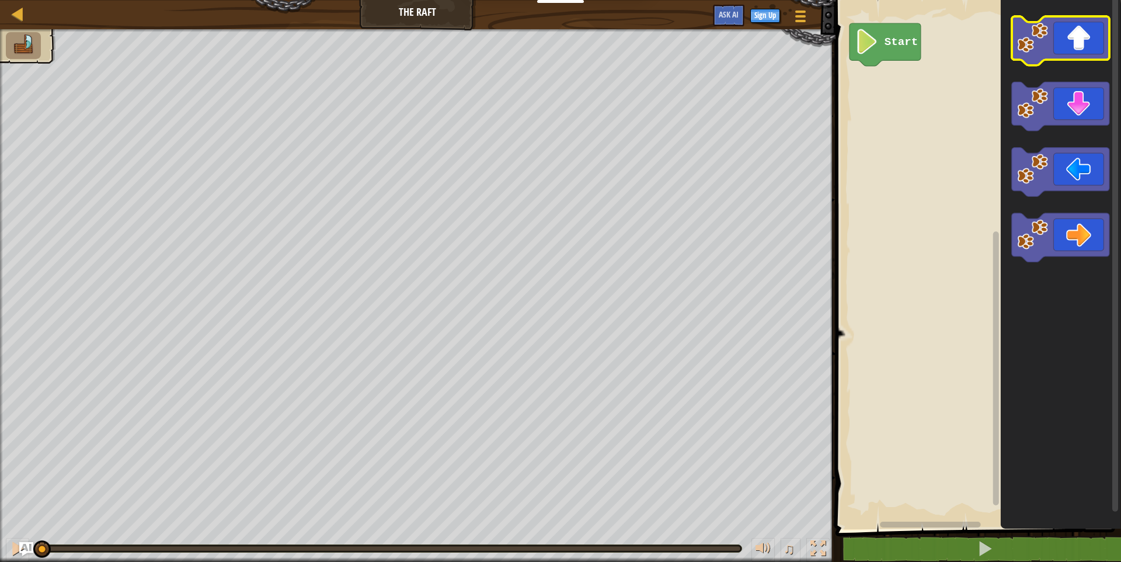
click at [1047, 41] on g "Blockly Workspace" at bounding box center [1060, 40] width 97 height 49
click at [1044, 47] on image "Blockly Workspace" at bounding box center [1032, 37] width 31 height 31
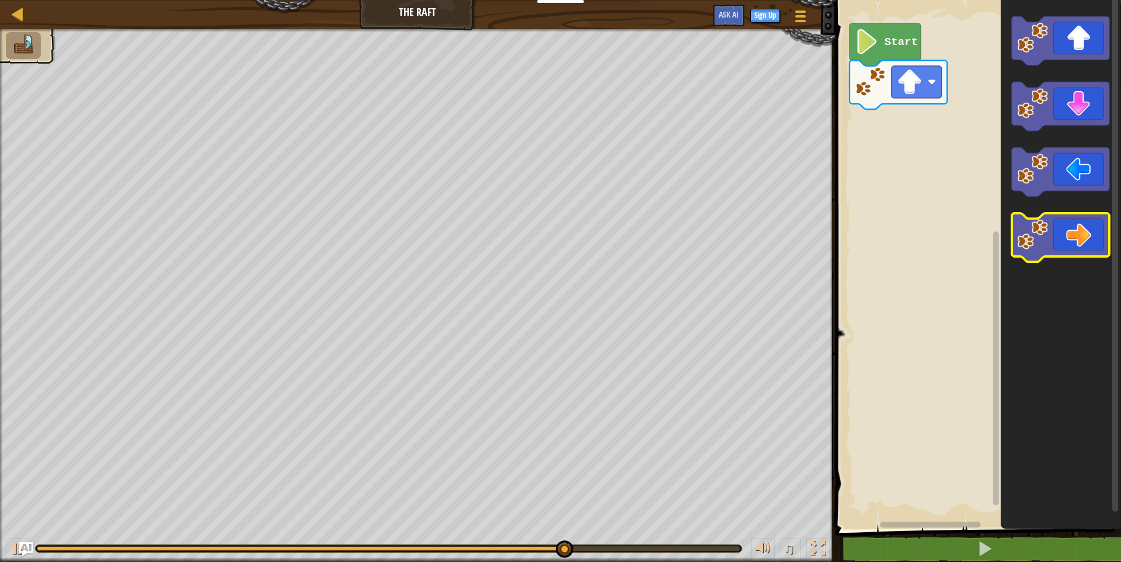
click at [1049, 224] on icon "Blockly Workspace" at bounding box center [1060, 237] width 97 height 49
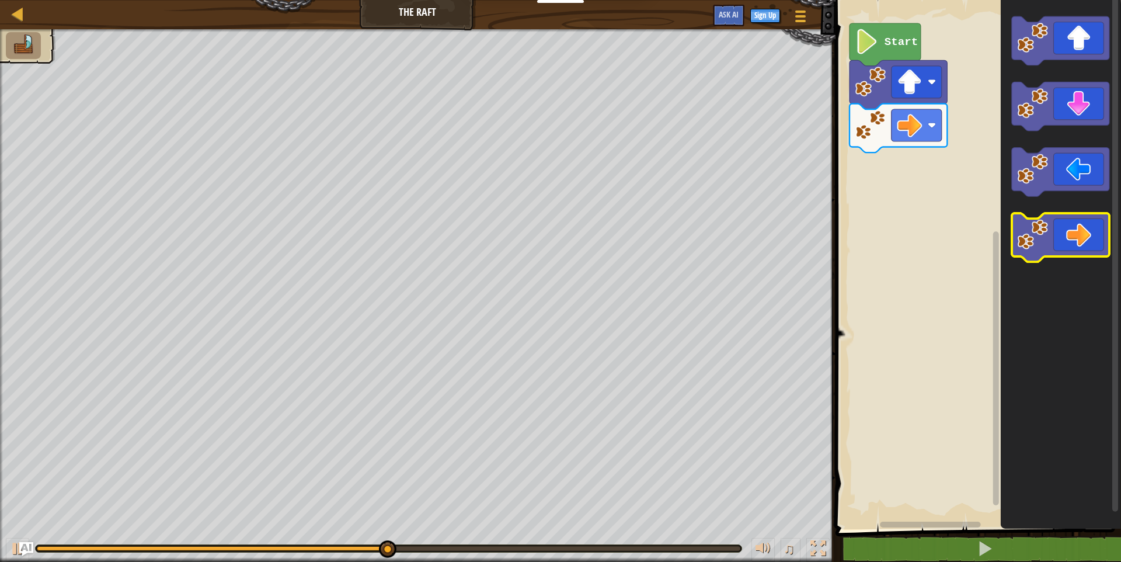
click at [1053, 231] on icon "Blockly Workspace" at bounding box center [1060, 237] width 97 height 49
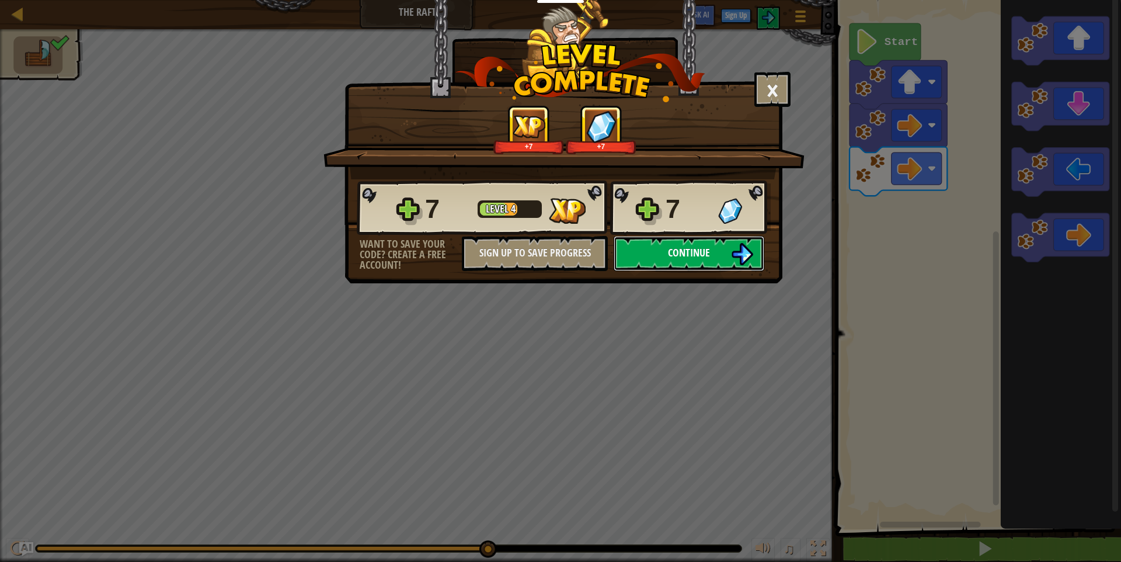
click at [702, 257] on span "Continue" at bounding box center [689, 252] width 42 height 15
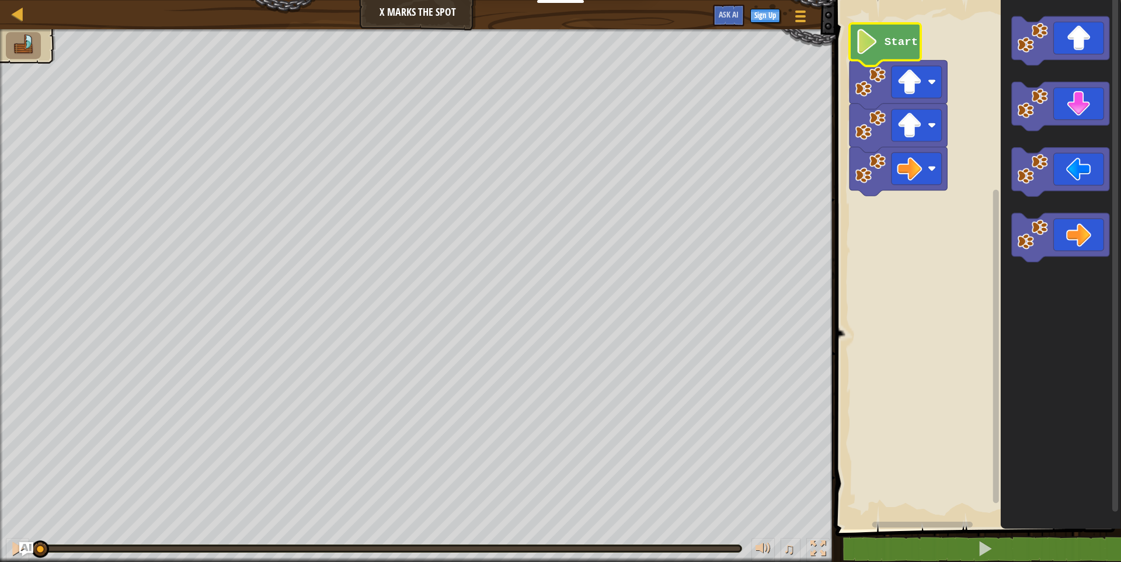
click at [886, 51] on icon "Blockly Workspace" at bounding box center [884, 44] width 71 height 43
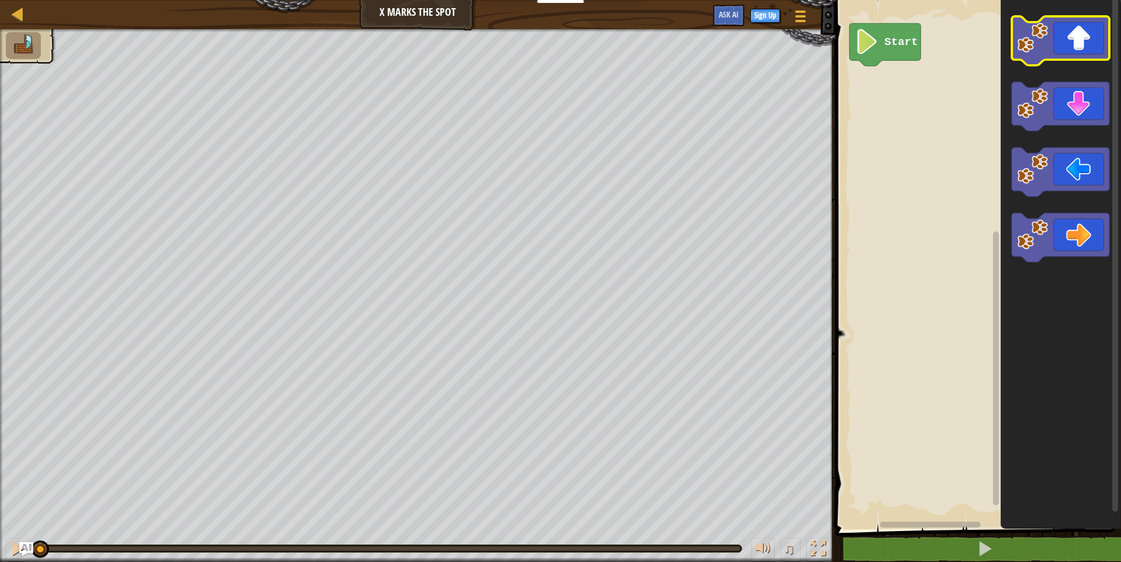
click at [1056, 49] on icon "Blockly Workspace" at bounding box center [1060, 40] width 97 height 49
click at [1060, 50] on icon "Blockly Workspace" at bounding box center [1060, 40] width 97 height 49
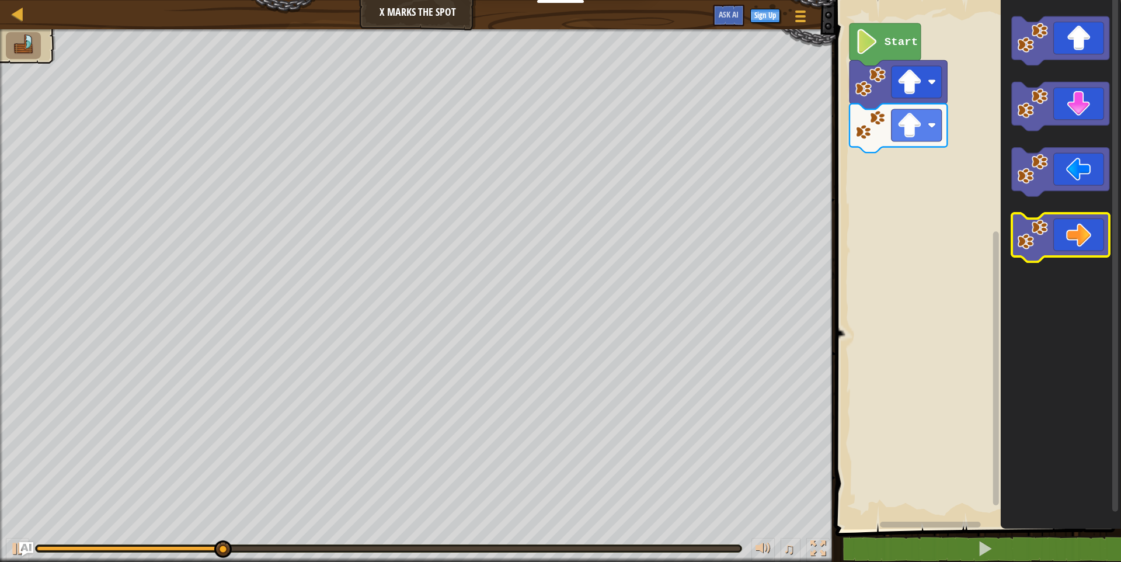
click at [1081, 242] on icon "Blockly Workspace" at bounding box center [1060, 237] width 97 height 49
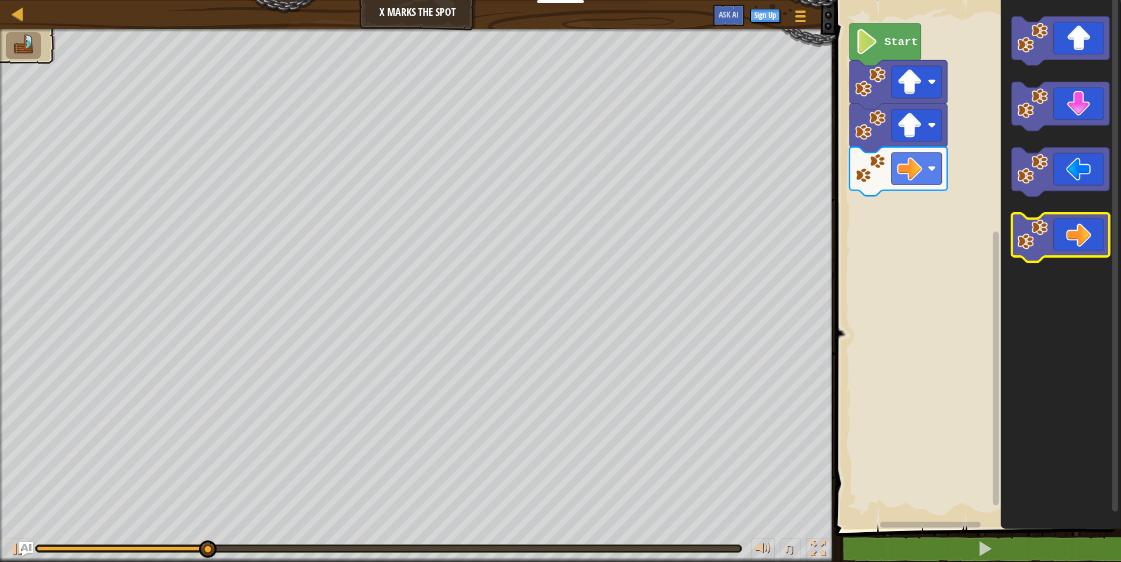
click at [1084, 243] on icon "Blockly Workspace" at bounding box center [1060, 237] width 97 height 49
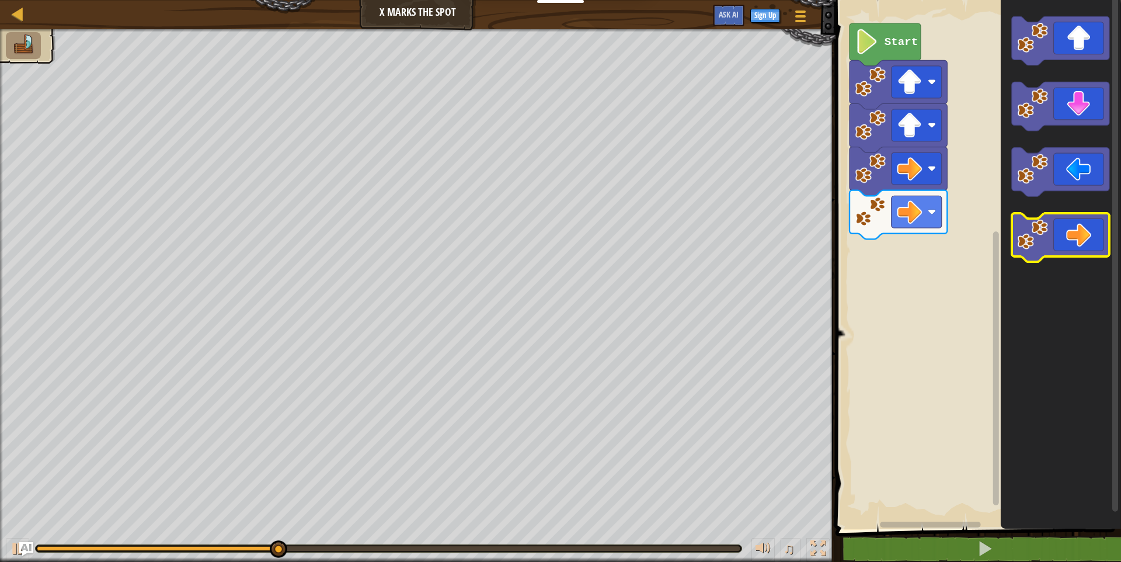
click at [1090, 245] on icon "Blockly Workspace" at bounding box center [1060, 237] width 97 height 49
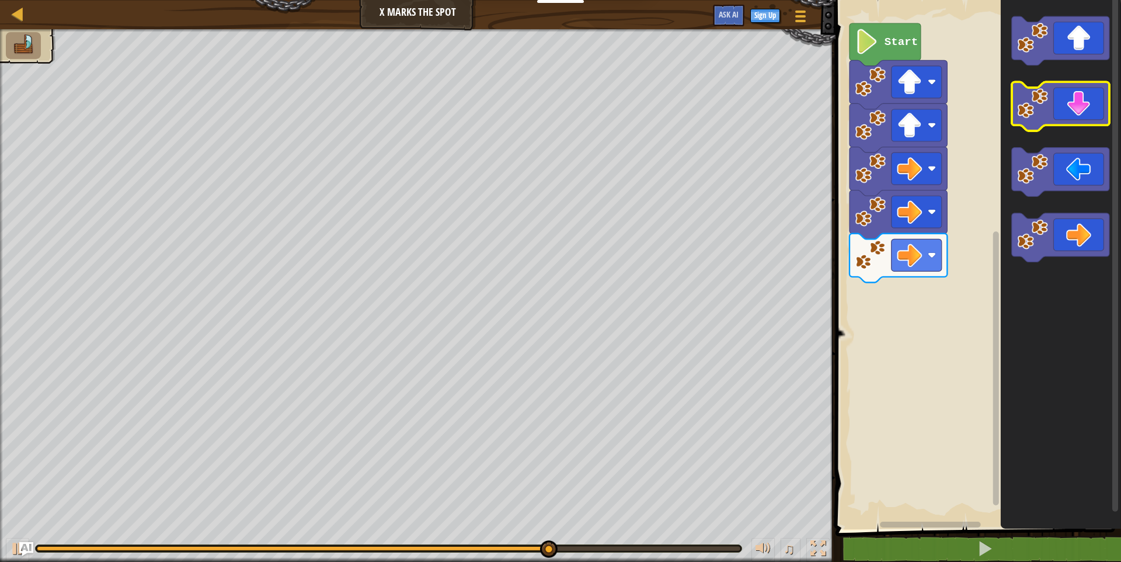
click at [1069, 106] on icon "Blockly Workspace" at bounding box center [1060, 106] width 97 height 49
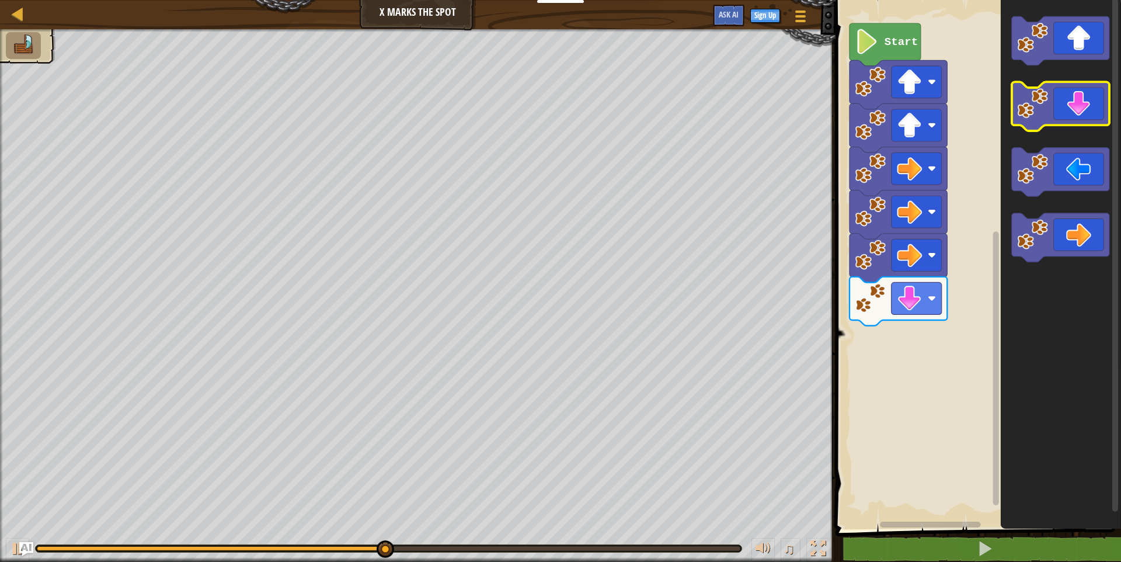
click at [1070, 106] on icon "Blockly Workspace" at bounding box center [1060, 106] width 97 height 49
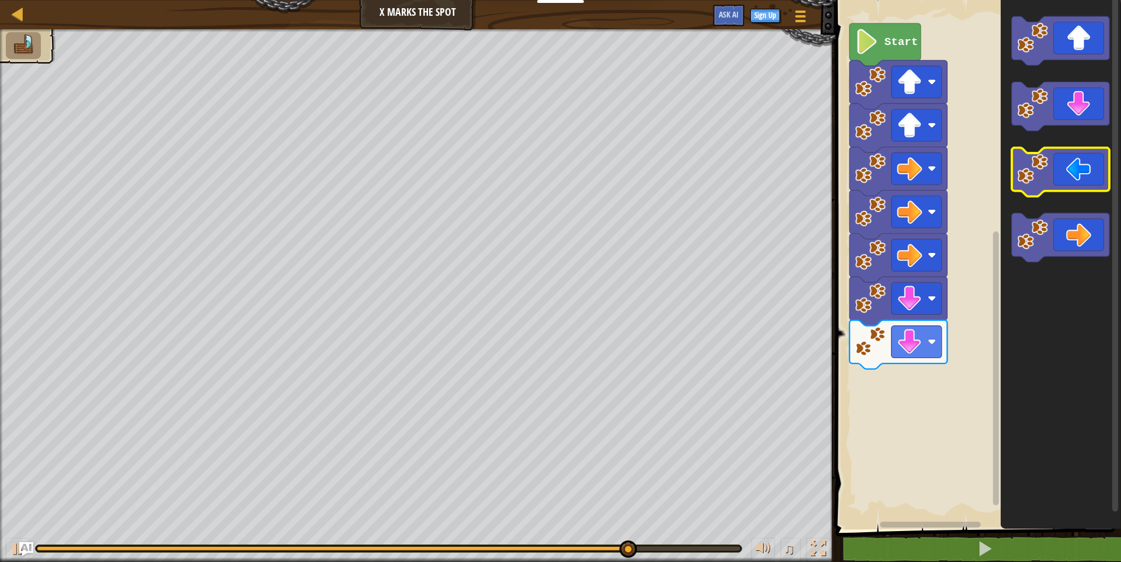
click at [1072, 155] on icon "Blockly Workspace" at bounding box center [1060, 172] width 97 height 49
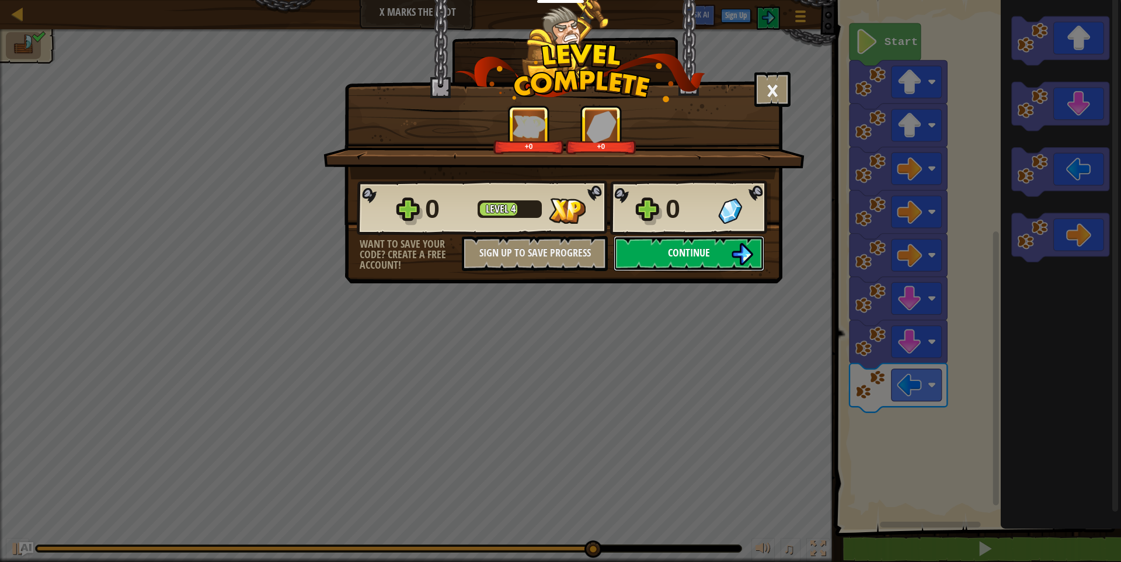
click at [749, 239] on button "Continue" at bounding box center [689, 253] width 151 height 35
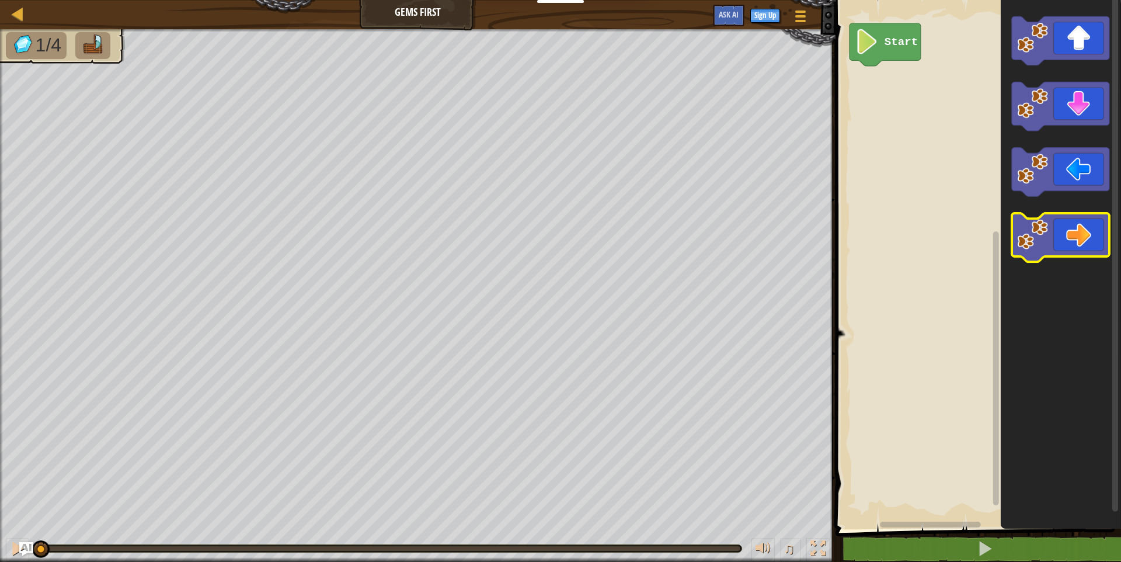
click at [1054, 234] on icon "Blockly Workspace" at bounding box center [1060, 237] width 97 height 49
click at [1092, 236] on icon "Blockly Workspace" at bounding box center [1060, 237] width 97 height 49
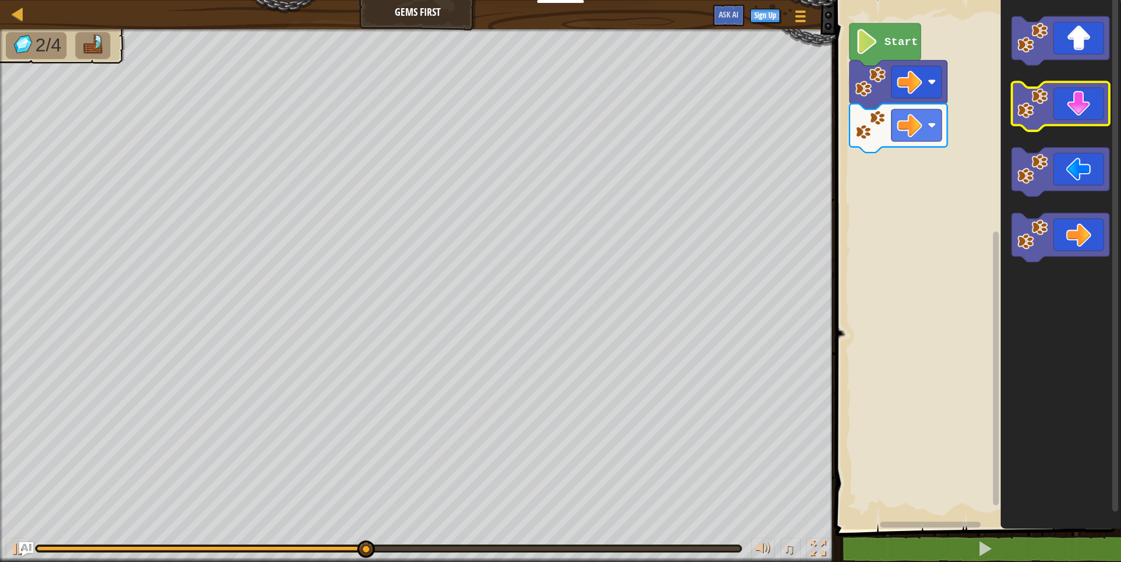
click at [1070, 97] on icon "Blockly Workspace" at bounding box center [1060, 106] width 97 height 49
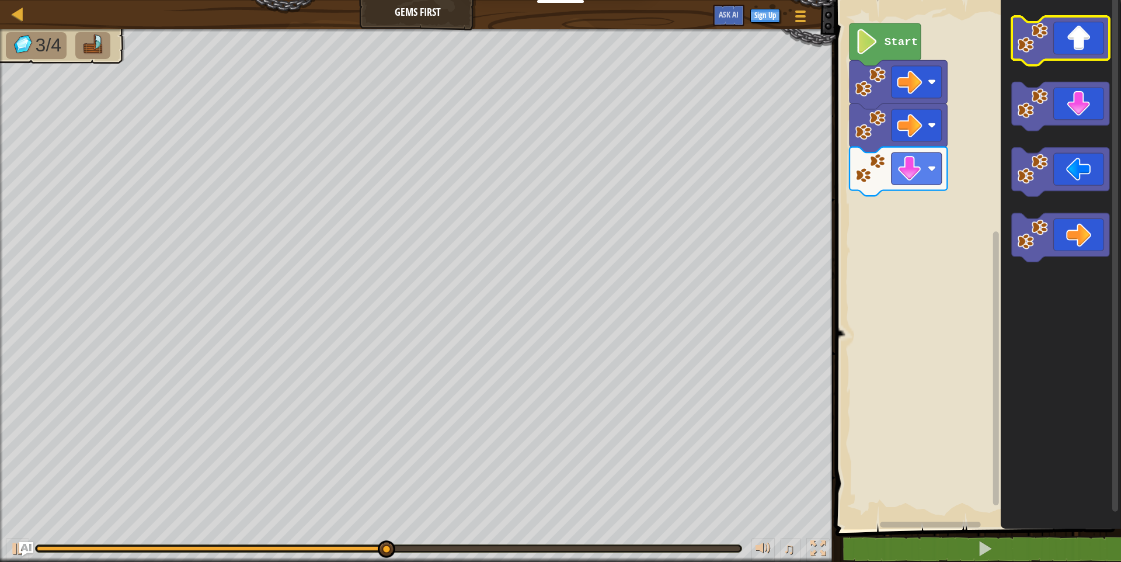
click at [1093, 53] on icon "Blockly Workspace" at bounding box center [1060, 40] width 97 height 49
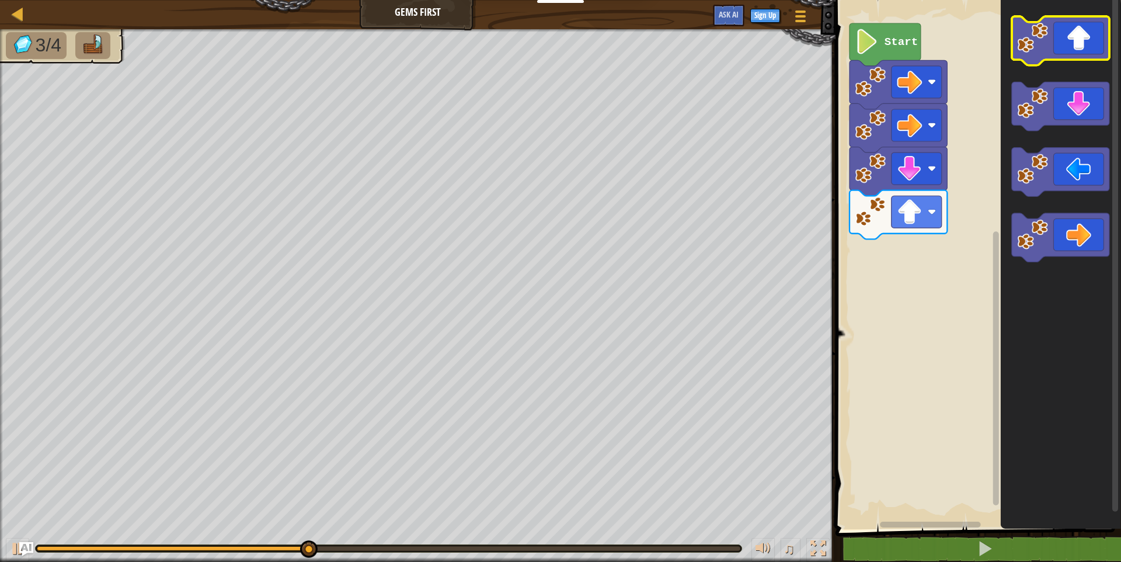
click at [1093, 53] on icon "Blockly Workspace" at bounding box center [1060, 40] width 97 height 49
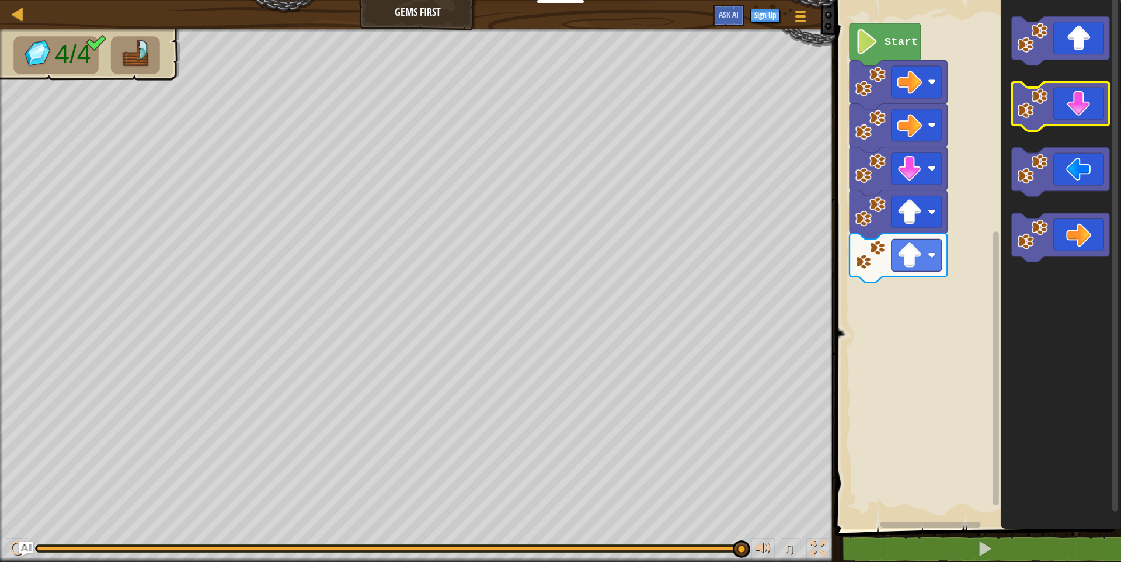
click at [1070, 95] on icon "Blockly Workspace" at bounding box center [1060, 106] width 97 height 49
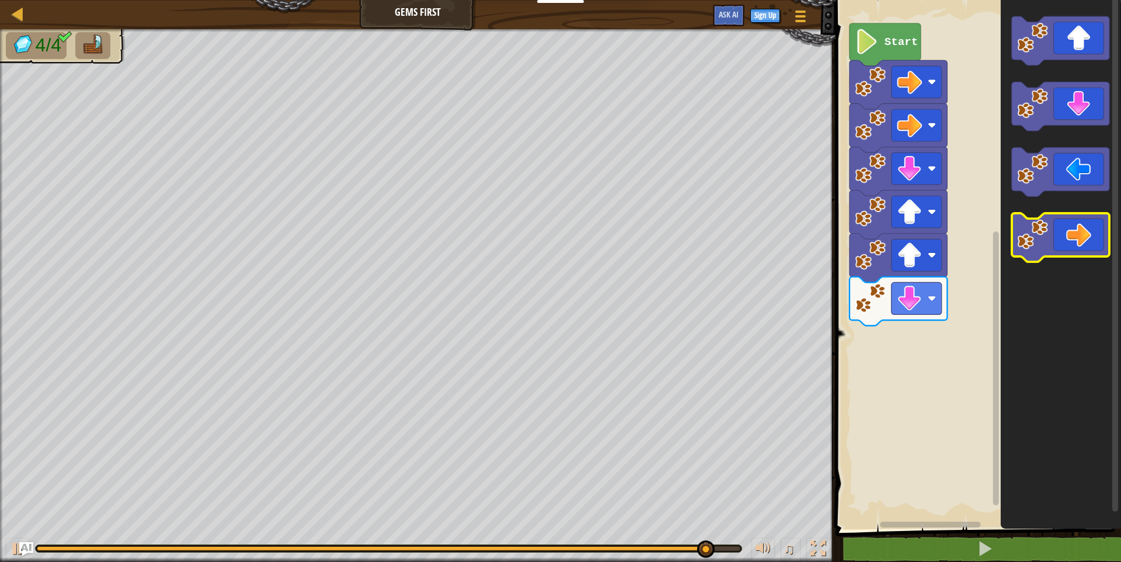
click at [1076, 246] on icon "Blockly Workspace" at bounding box center [1060, 237] width 97 height 49
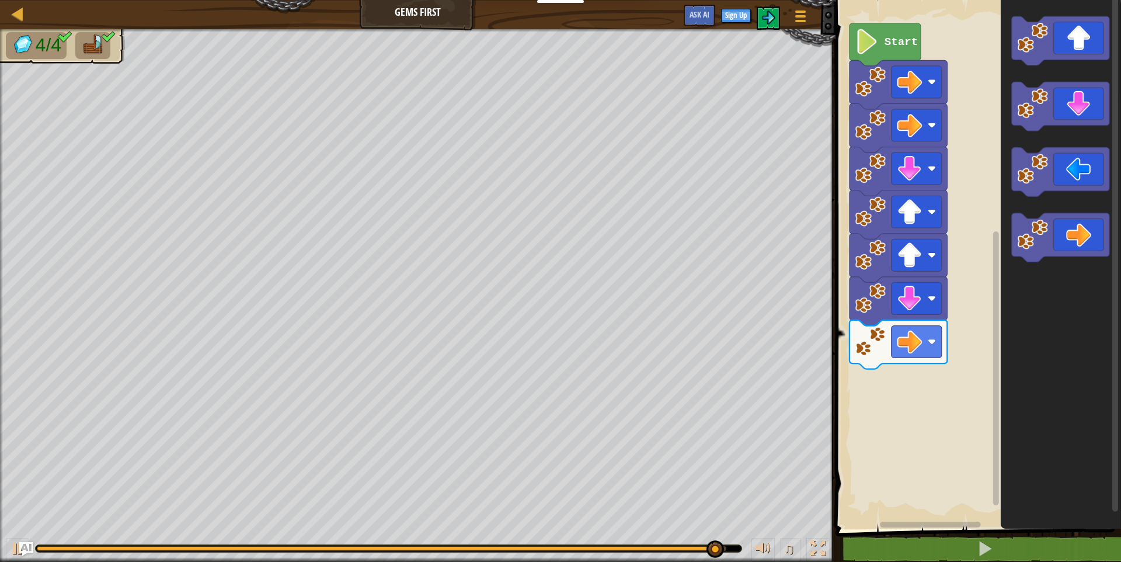
click at [625, 0] on body "Educators Create Free Account School & District Solutions Teacher Toolkit Previ…" at bounding box center [560, 0] width 1121 height 0
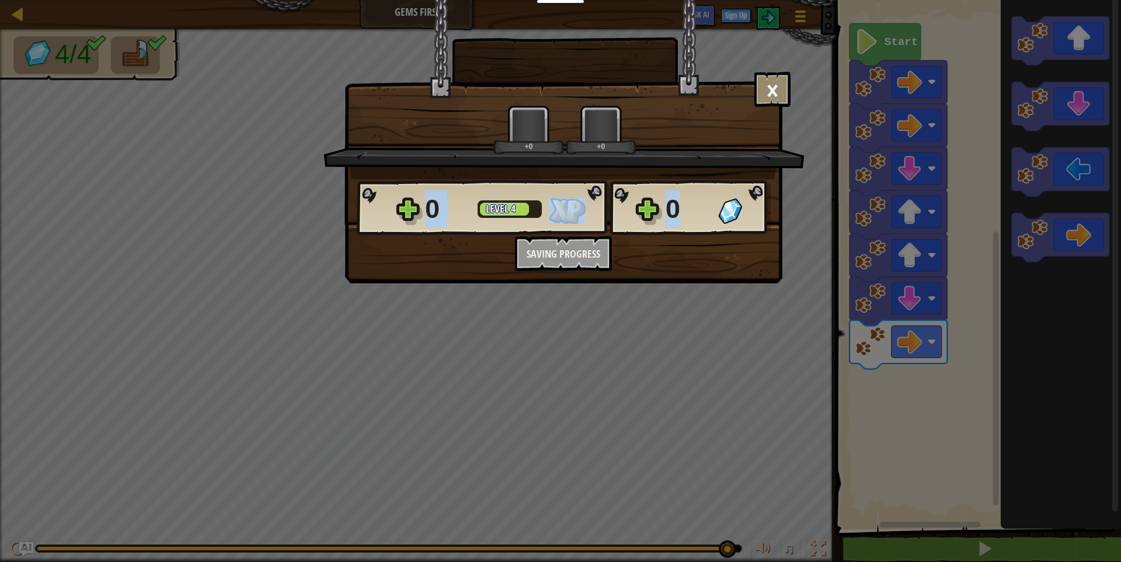
click at [626, 212] on div "0 Level 4 0" at bounding box center [564, 208] width 414 height 56
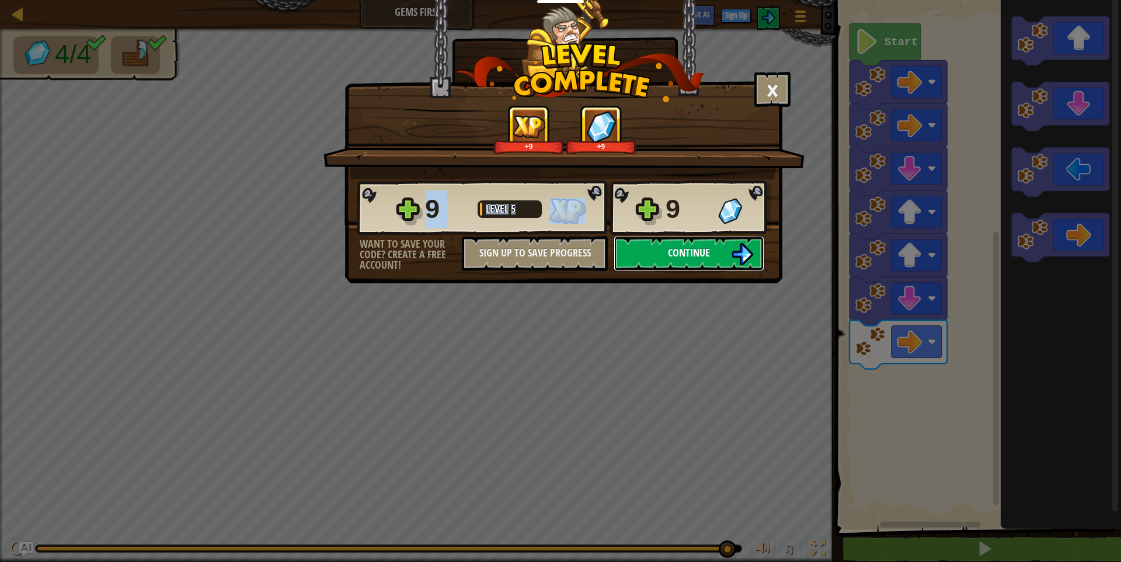
click at [663, 254] on button "Continue" at bounding box center [689, 253] width 151 height 35
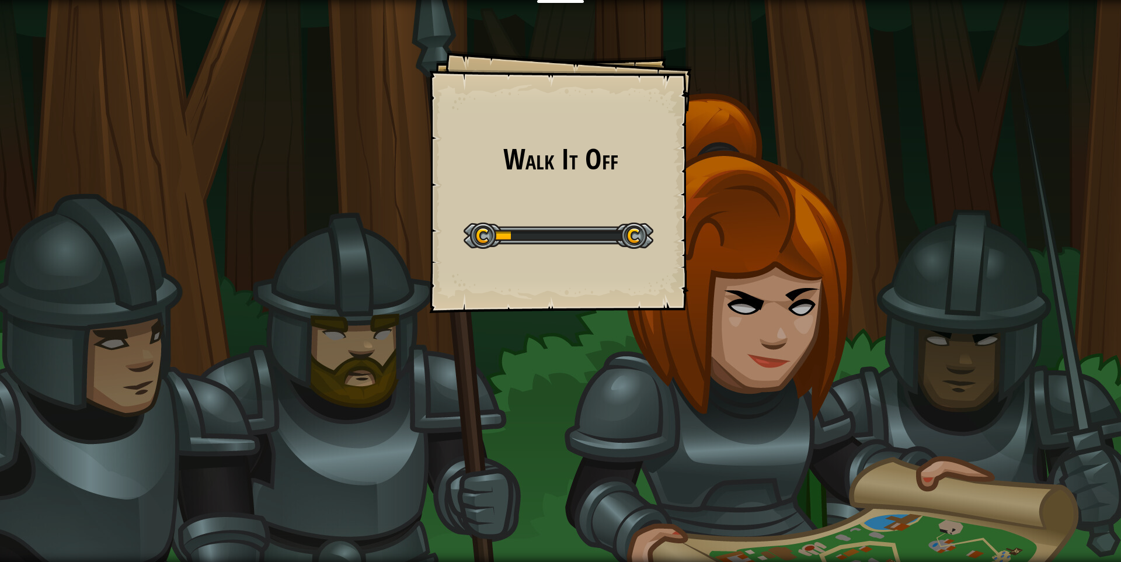
click at [663, 254] on div "Walk It Off Goals Start Level Error loading from server. Try refreshing the pag…" at bounding box center [560, 181] width 263 height 263
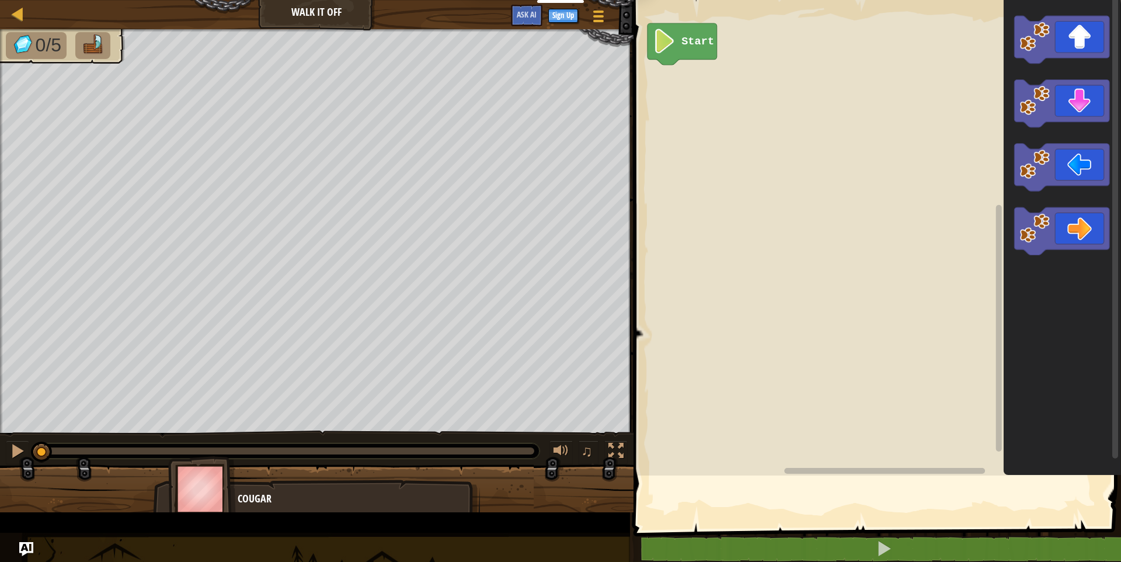
click at [665, 250] on rect "Blockly Workspace" at bounding box center [875, 234] width 491 height 481
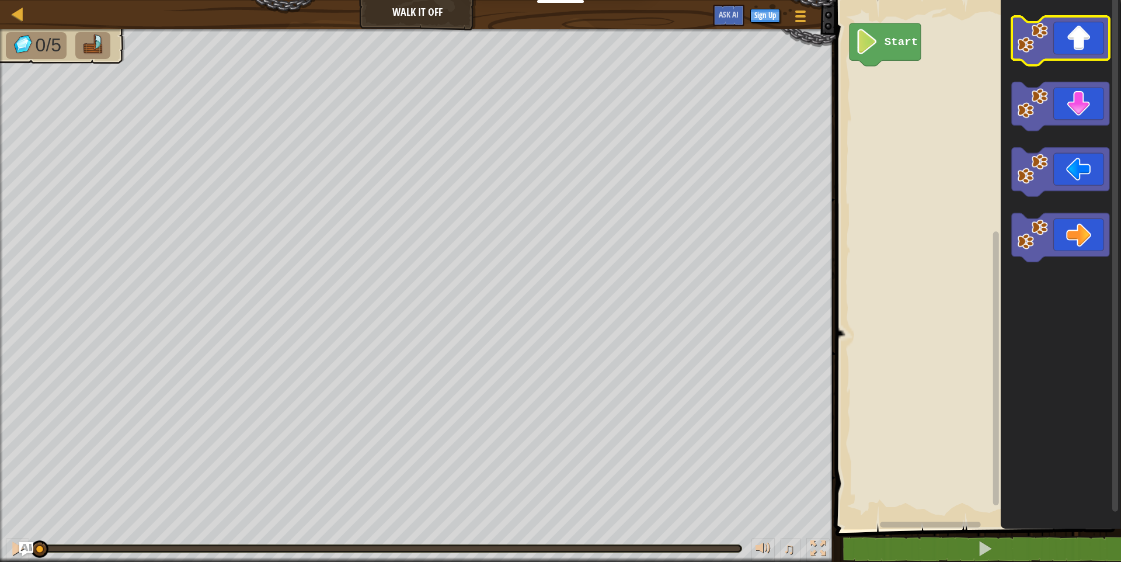
click at [1063, 30] on icon "Blockly Workspace" at bounding box center [1060, 40] width 97 height 49
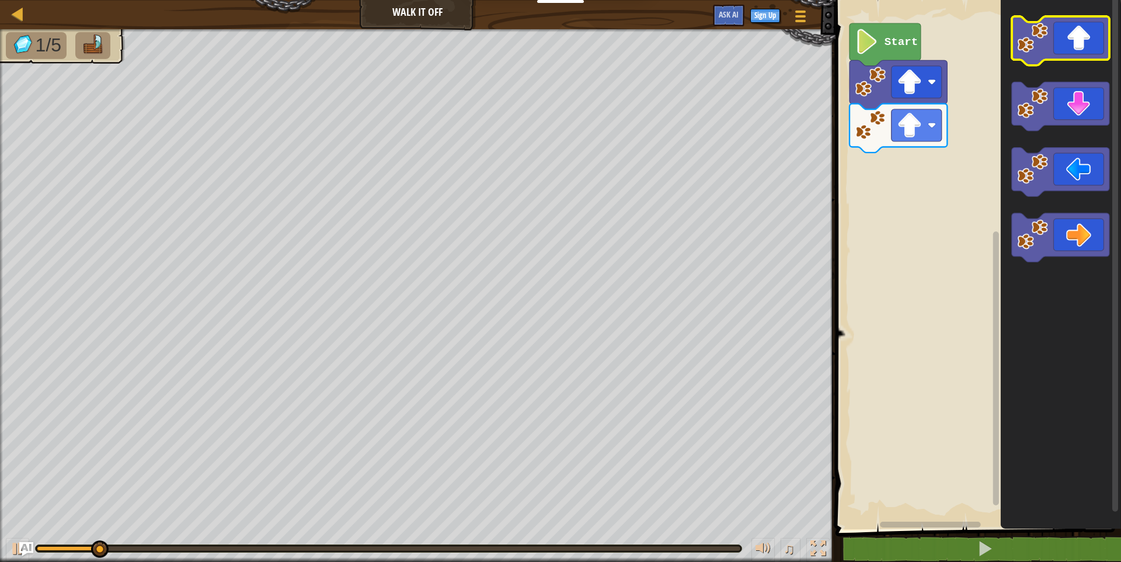
click at [1056, 38] on icon "Blockly Workspace" at bounding box center [1060, 40] width 97 height 49
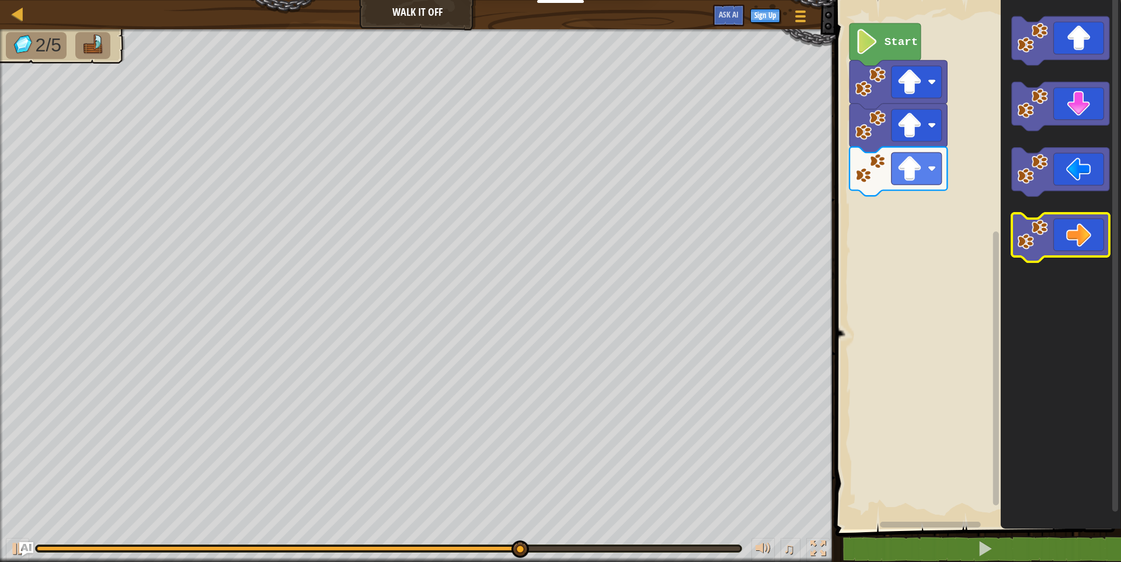
click at [1084, 231] on icon "Blockly Workspace" at bounding box center [1060, 237] width 97 height 49
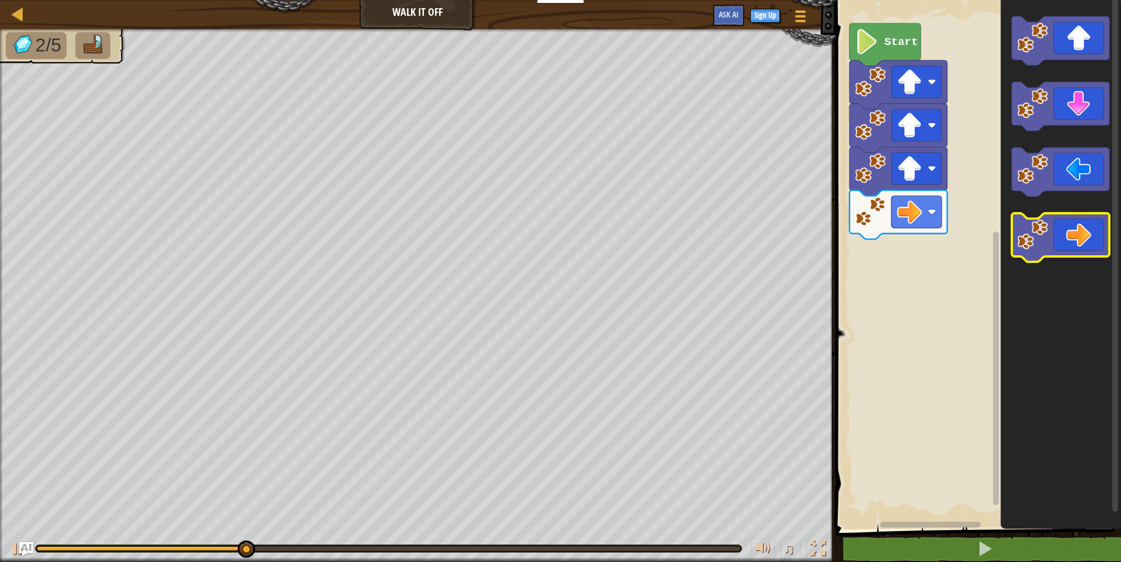
click at [1084, 230] on icon "Blockly Workspace" at bounding box center [1060, 237] width 97 height 49
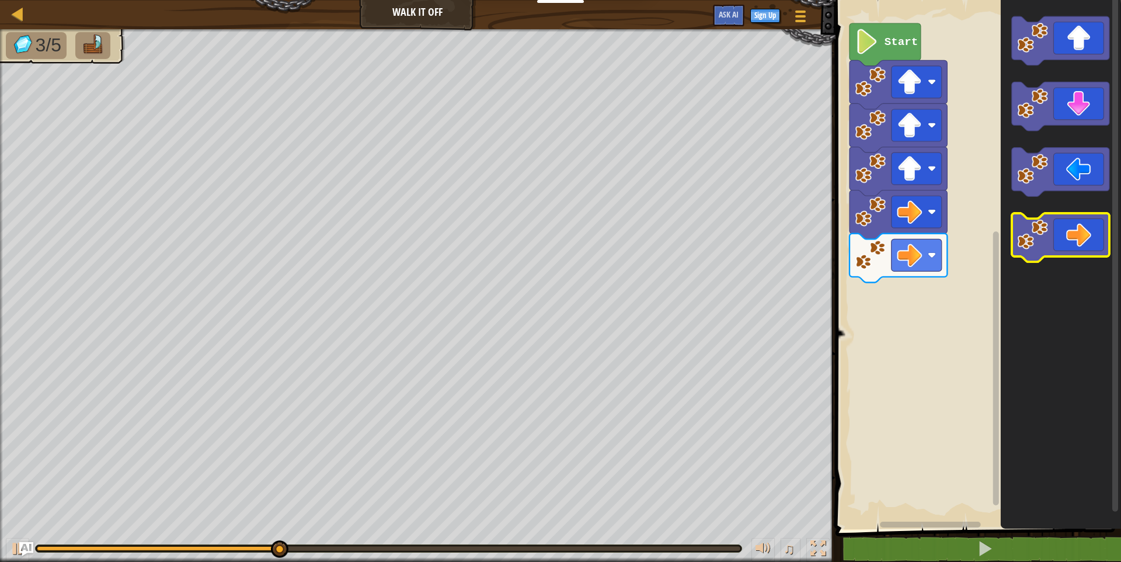
click at [1084, 230] on icon "Blockly Workspace" at bounding box center [1060, 237] width 97 height 49
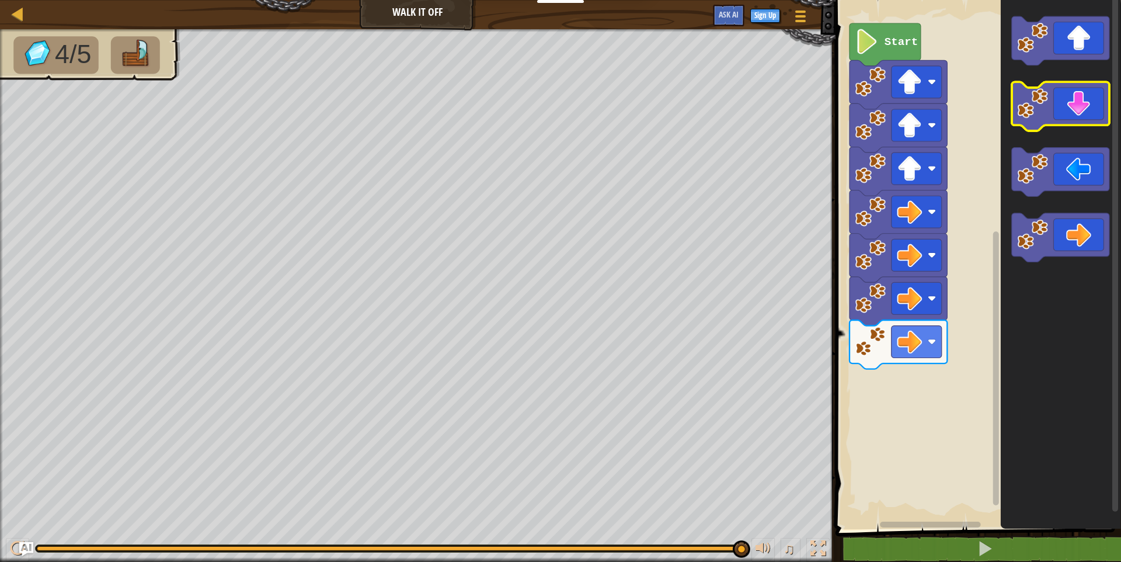
click at [1076, 114] on icon "Blockly Workspace" at bounding box center [1060, 106] width 97 height 49
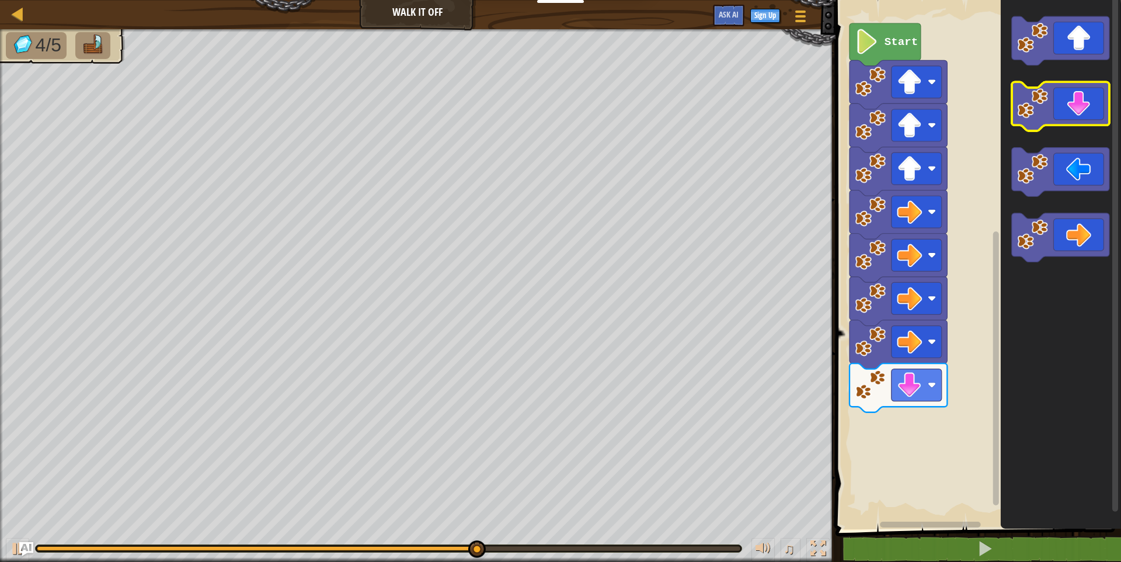
click at [1076, 114] on icon "Blockly Workspace" at bounding box center [1060, 106] width 97 height 49
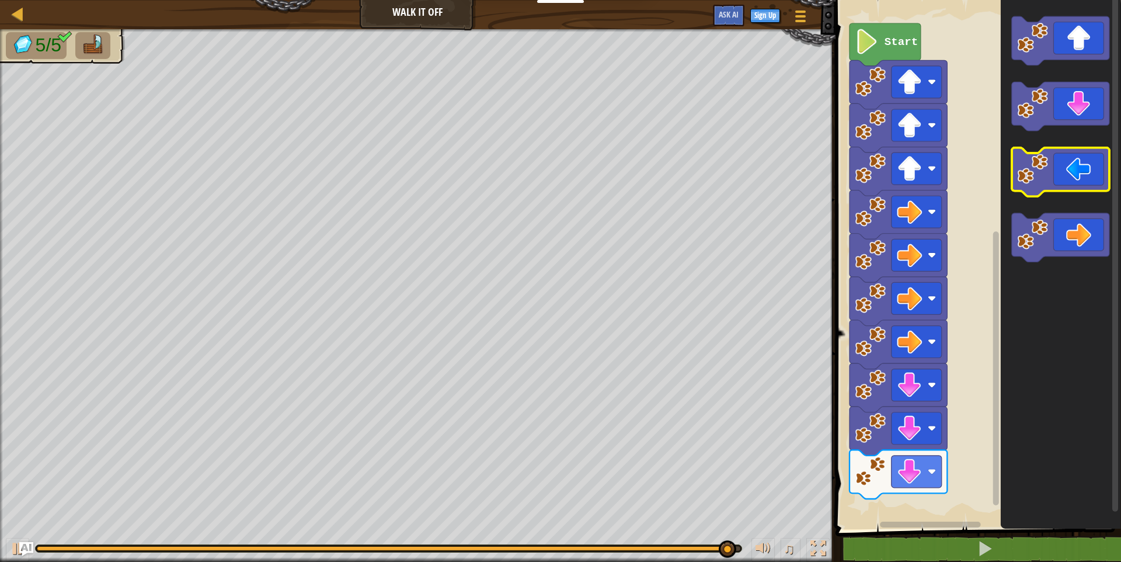
click at [1057, 155] on icon "Blockly Workspace" at bounding box center [1060, 172] width 97 height 49
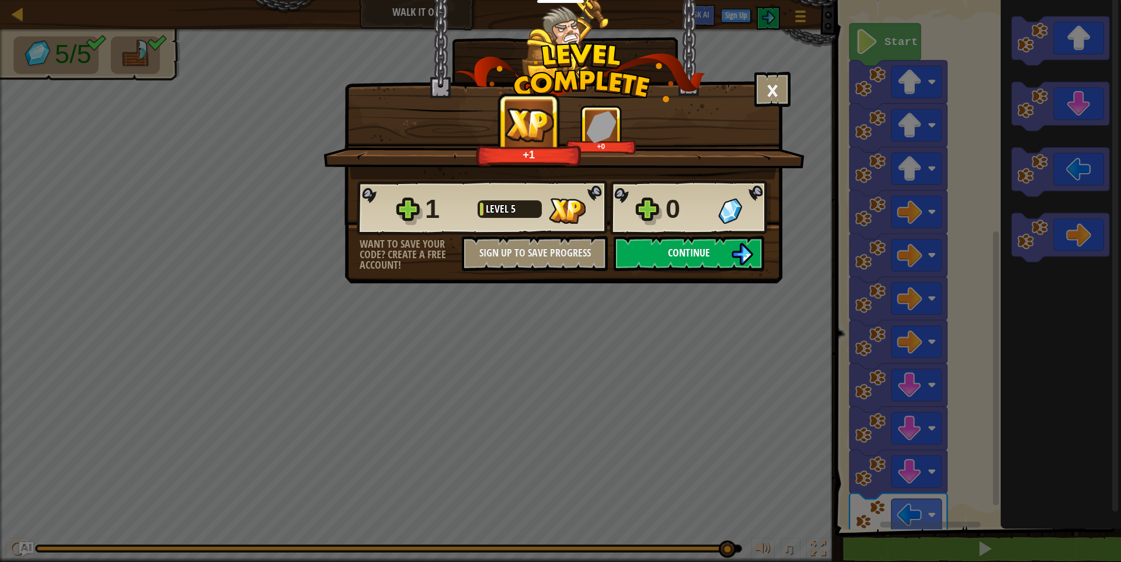
click at [737, 254] on img at bounding box center [742, 254] width 22 height 22
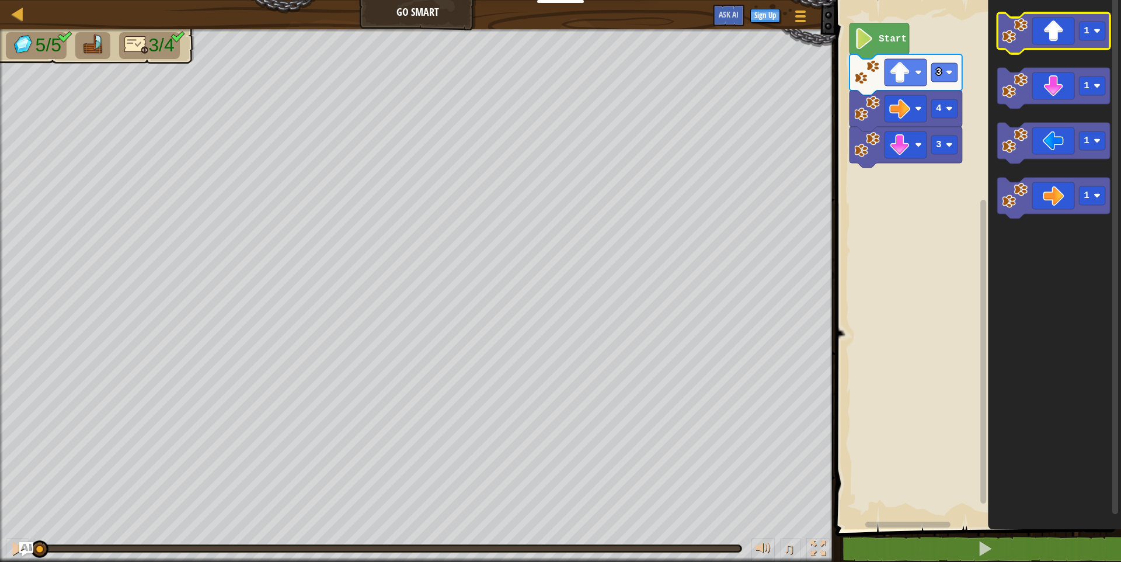
click at [1061, 39] on icon "Blockly Workspace" at bounding box center [1053, 33] width 113 height 41
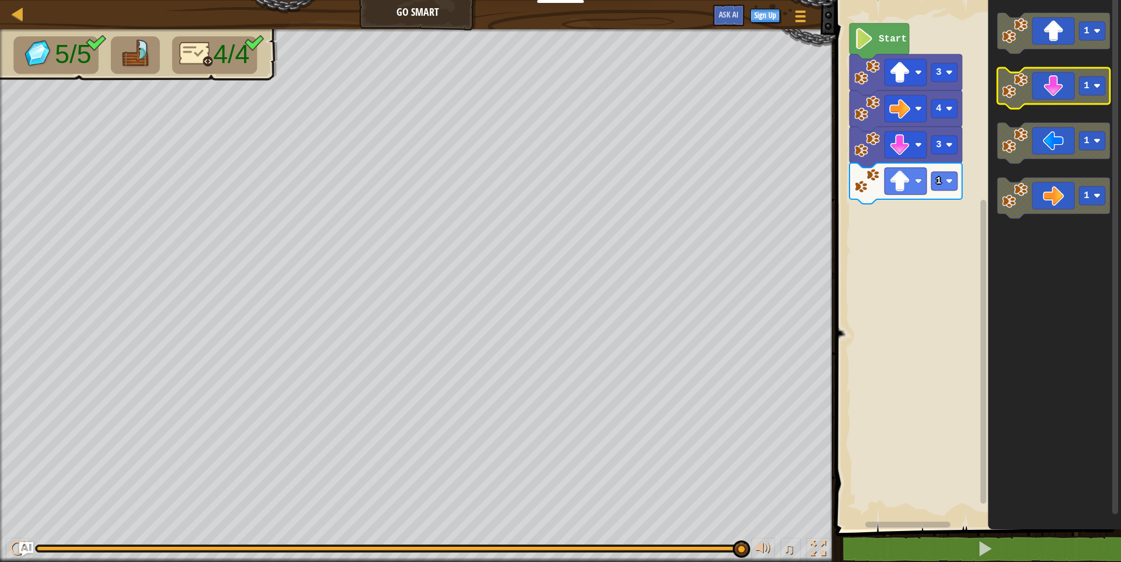
click at [1053, 94] on icon "Blockly Workspace" at bounding box center [1053, 88] width 113 height 41
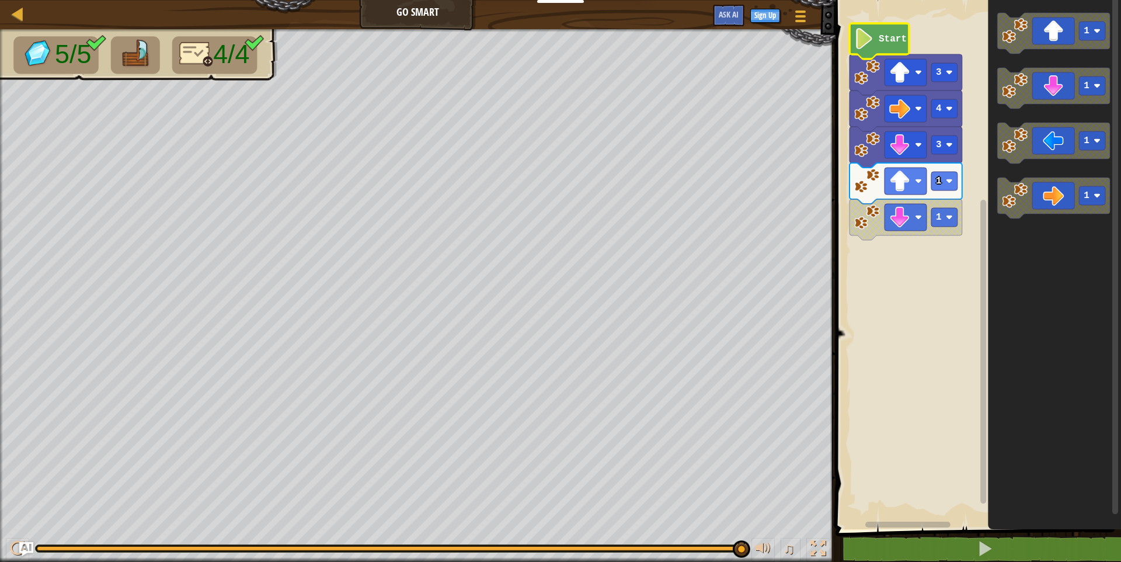
click at [897, 31] on icon "Blockly Workspace" at bounding box center [879, 41] width 60 height 36
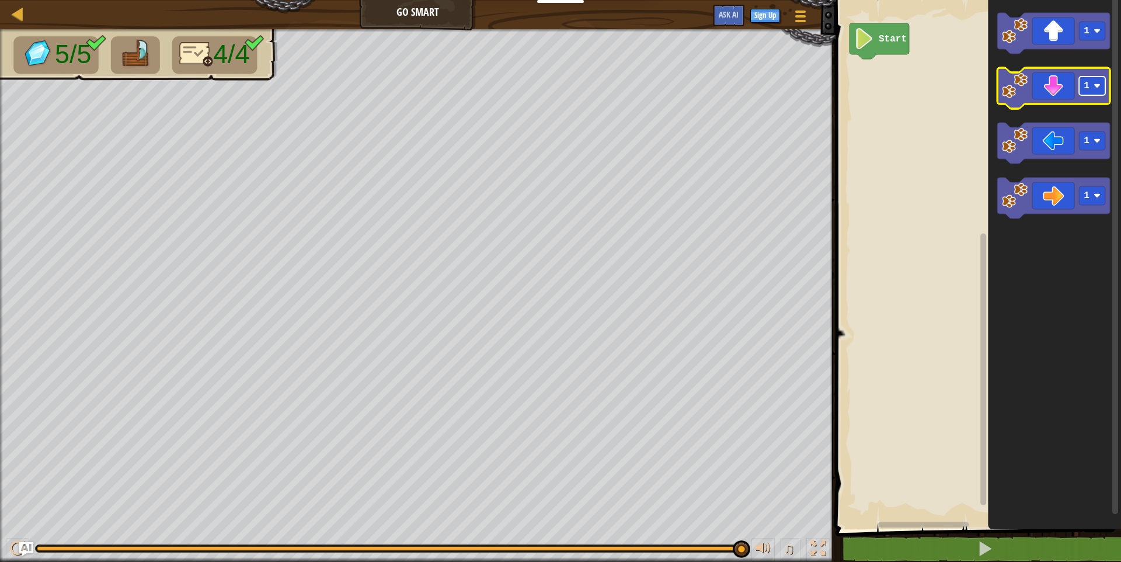
click at [1079, 90] on rect "Blockly Workspace" at bounding box center [1092, 85] width 26 height 19
click at [1049, 86] on icon "Blockly Workspace" at bounding box center [1053, 88] width 113 height 41
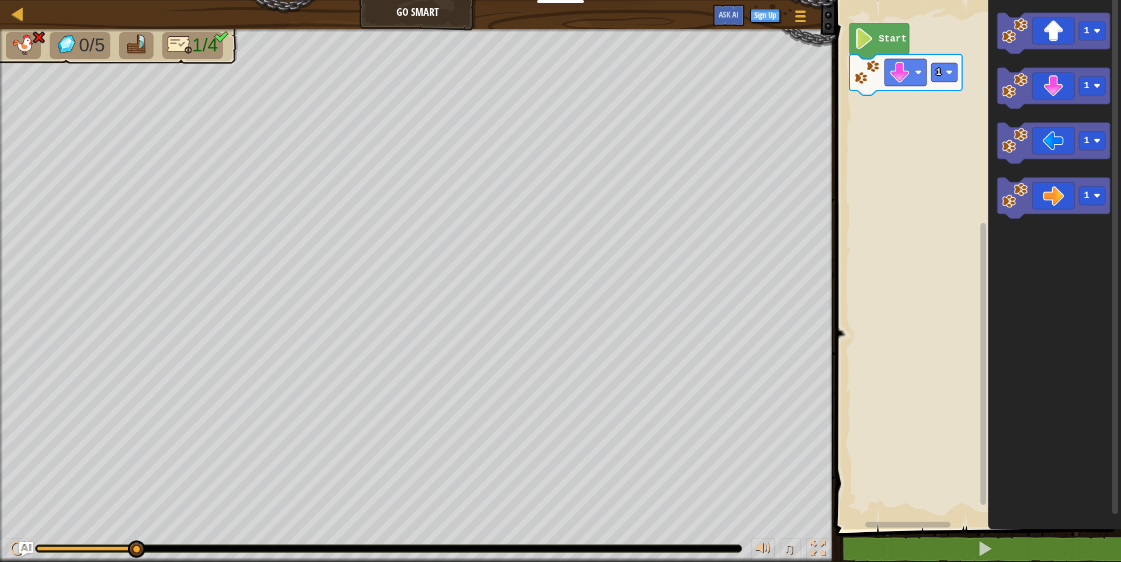
click at [316, 68] on div "0/5 1/4" at bounding box center [417, 295] width 835 height 532
